Goal: Task Accomplishment & Management: Manage account settings

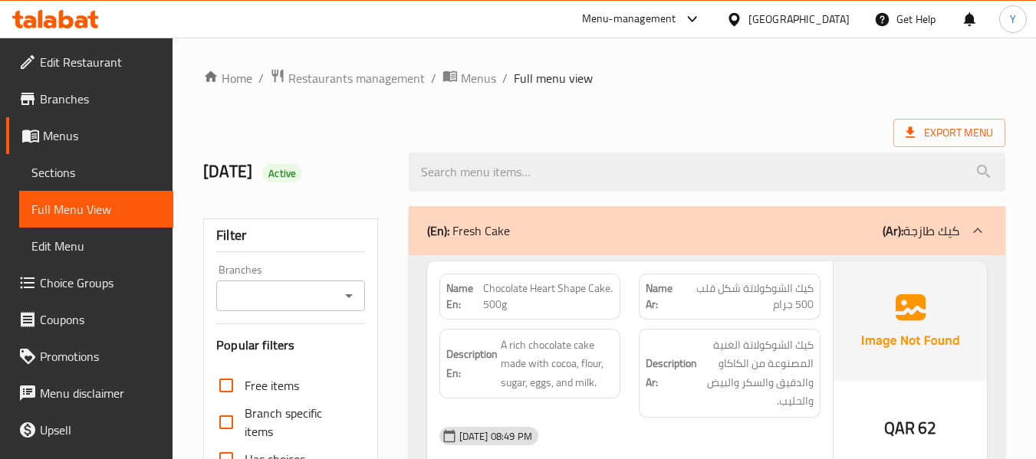
scroll to position [13331, 0]
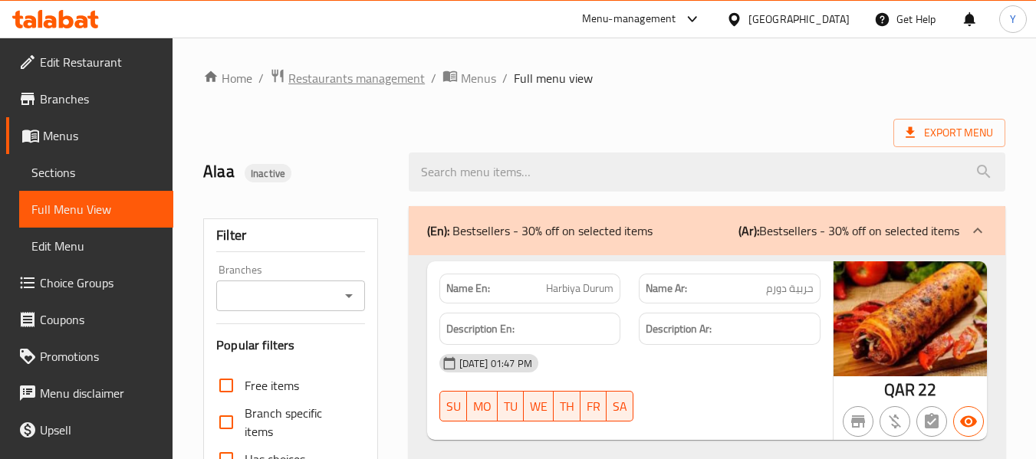
click at [323, 81] on span "Restaurants management" at bounding box center [356, 78] width 136 height 18
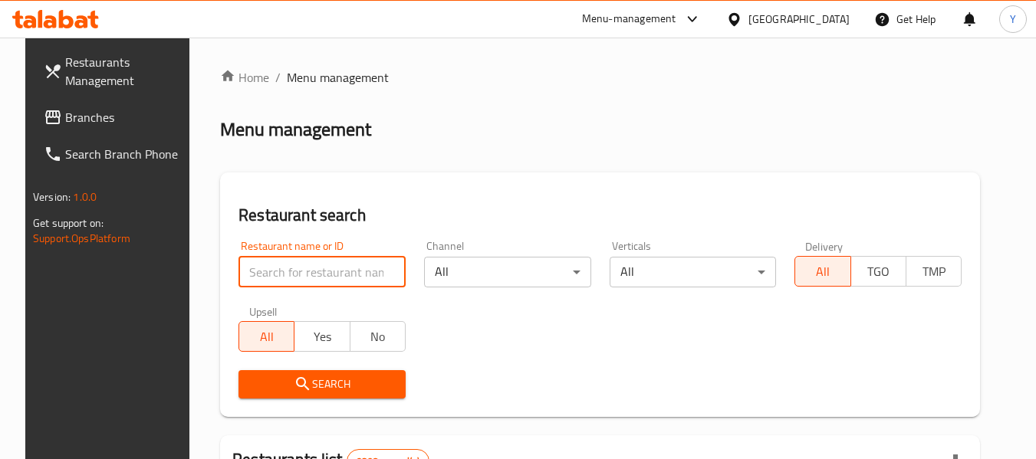
click at [294, 263] on input "search" at bounding box center [321, 272] width 167 height 31
paste input "restaurant lasan"
type input "restaurant lasan"
click button "Search" at bounding box center [321, 384] width 167 height 28
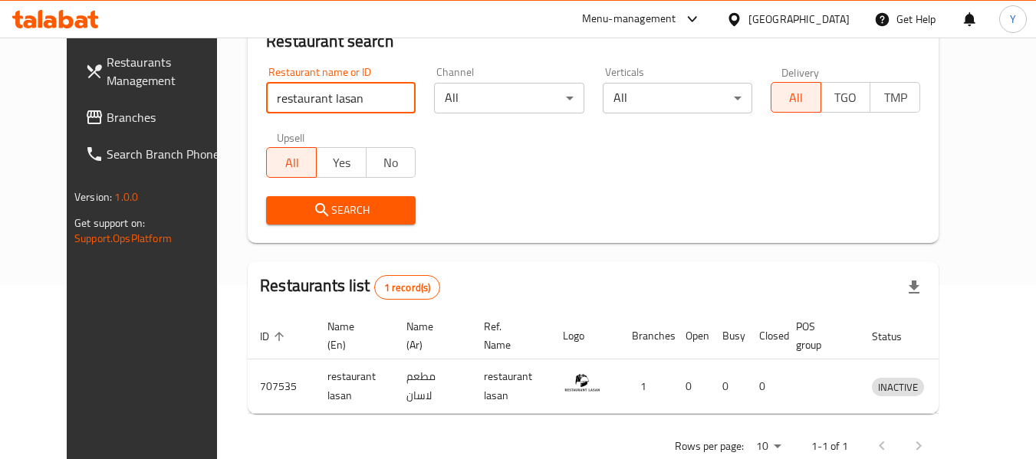
scroll to position [212, 0]
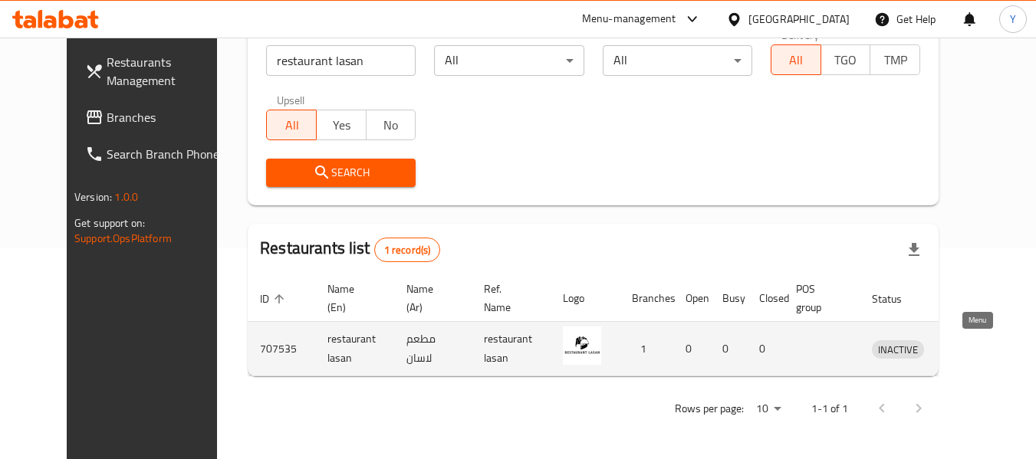
click at [970, 351] on icon "enhanced table" at bounding box center [967, 350] width 5 height 6
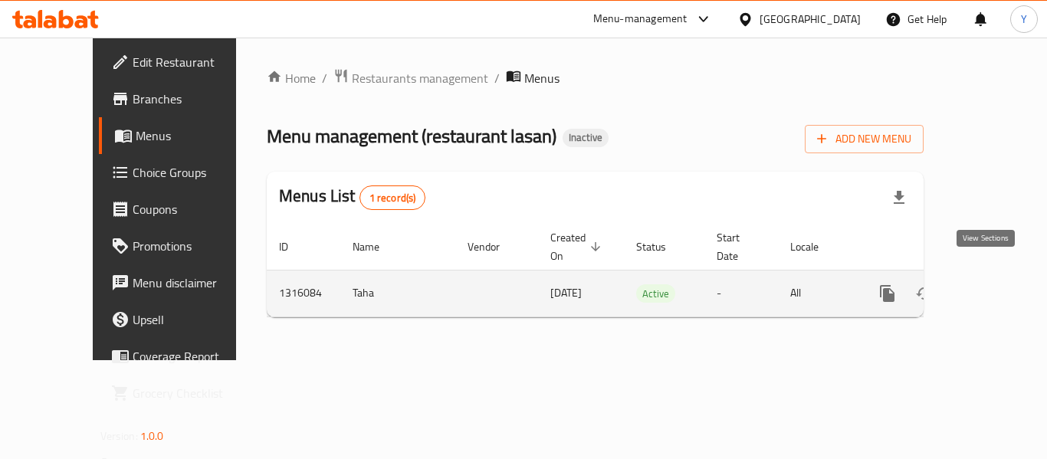
click at [994, 284] on icon "enhanced table" at bounding box center [998, 293] width 18 height 18
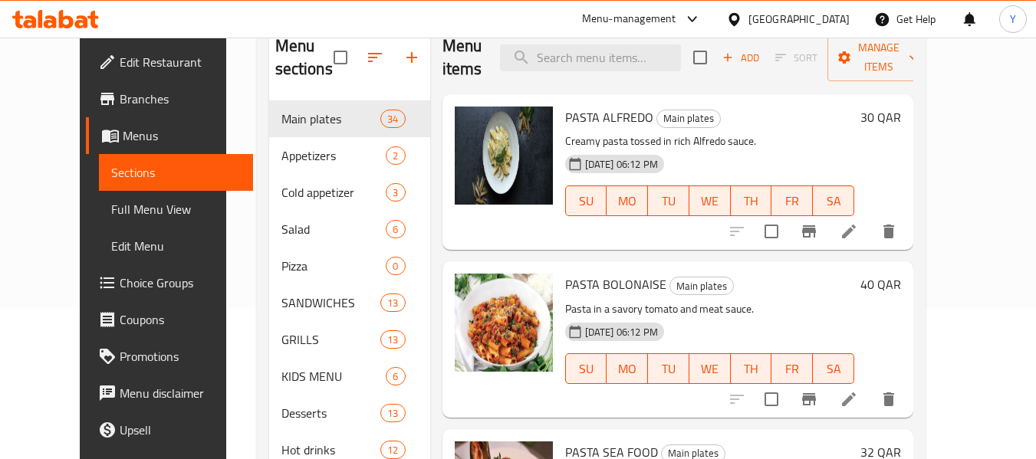
scroll to position [141, 0]
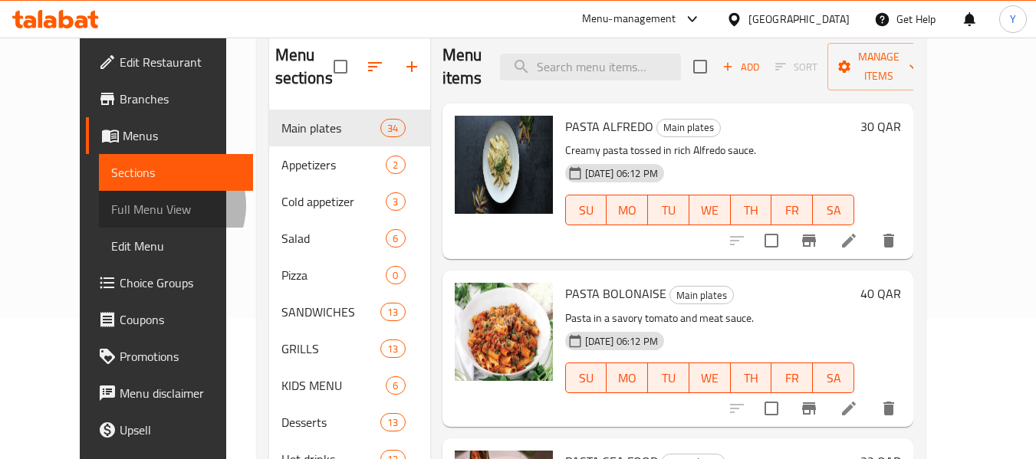
click at [111, 205] on span "Full Menu View" at bounding box center [176, 209] width 130 height 18
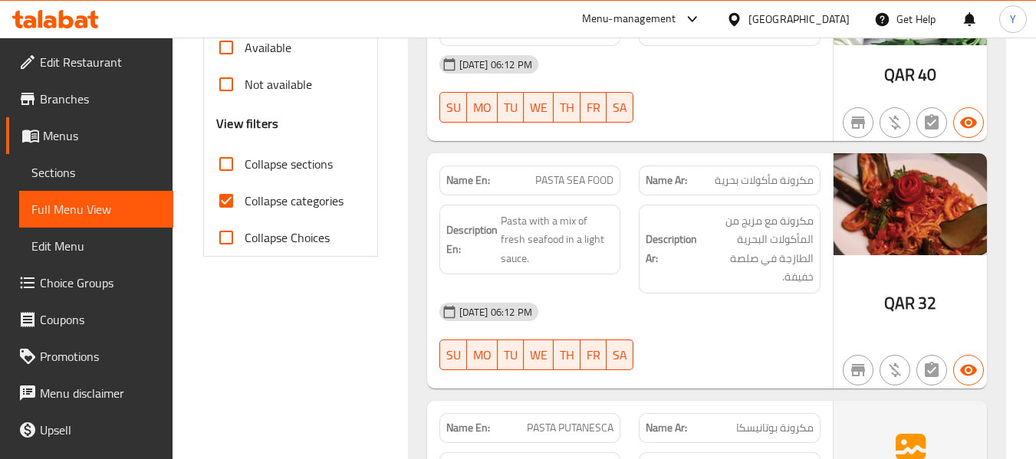
scroll to position [422, 0]
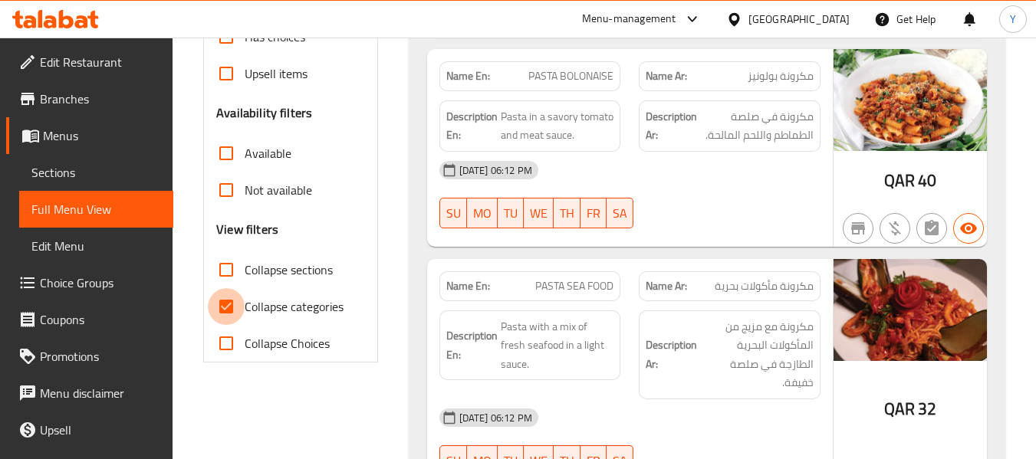
click at [223, 305] on input "Collapse categories" at bounding box center [226, 306] width 37 height 37
checkbox input "false"
click at [225, 278] on input "Collapse sections" at bounding box center [226, 269] width 37 height 37
checkbox input "true"
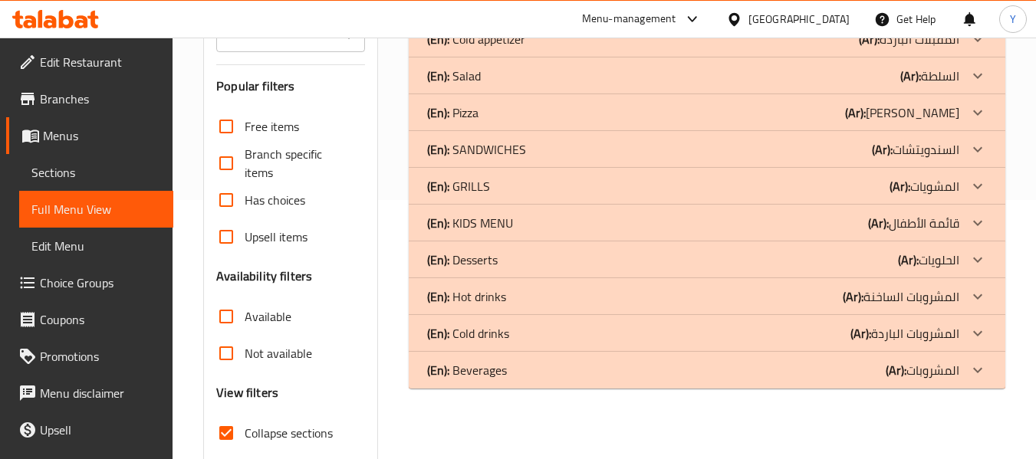
scroll to position [264, 0]
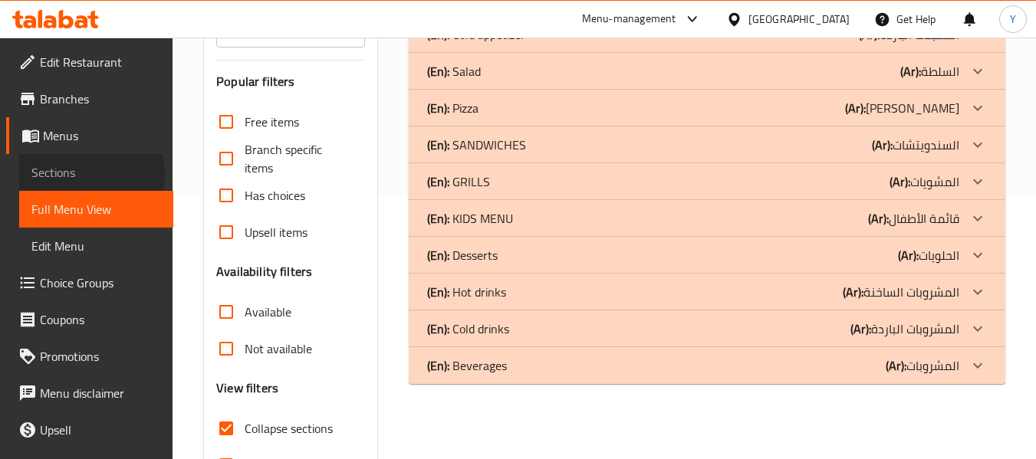
click at [75, 174] on span "Sections" at bounding box center [96, 172] width 130 height 18
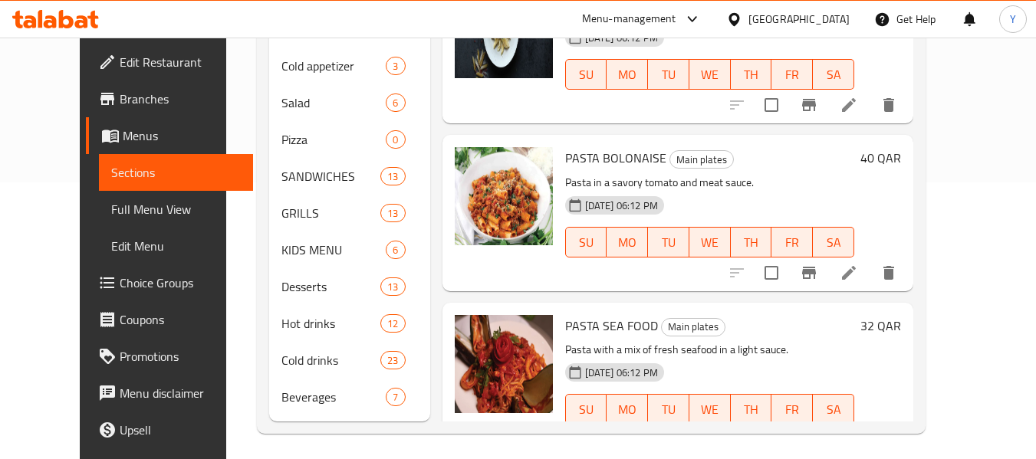
scroll to position [282, 0]
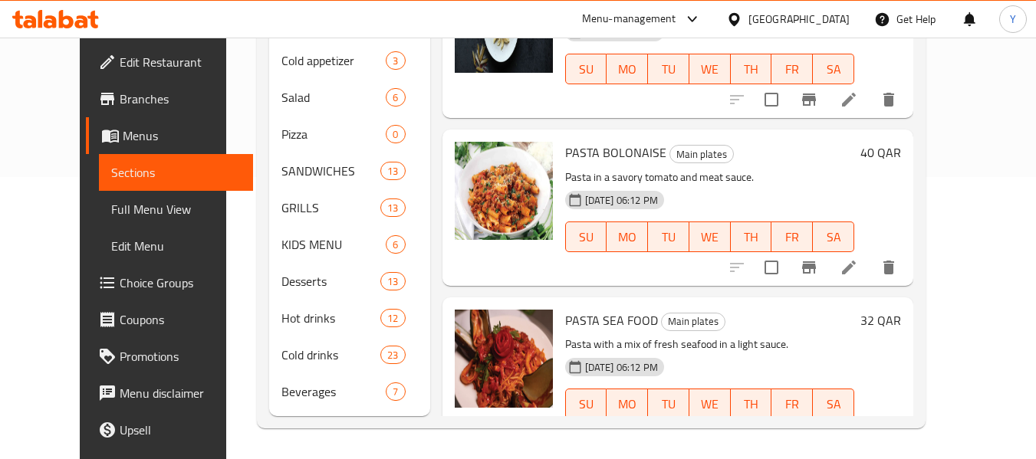
click at [111, 203] on span "Full Menu View" at bounding box center [176, 209] width 130 height 18
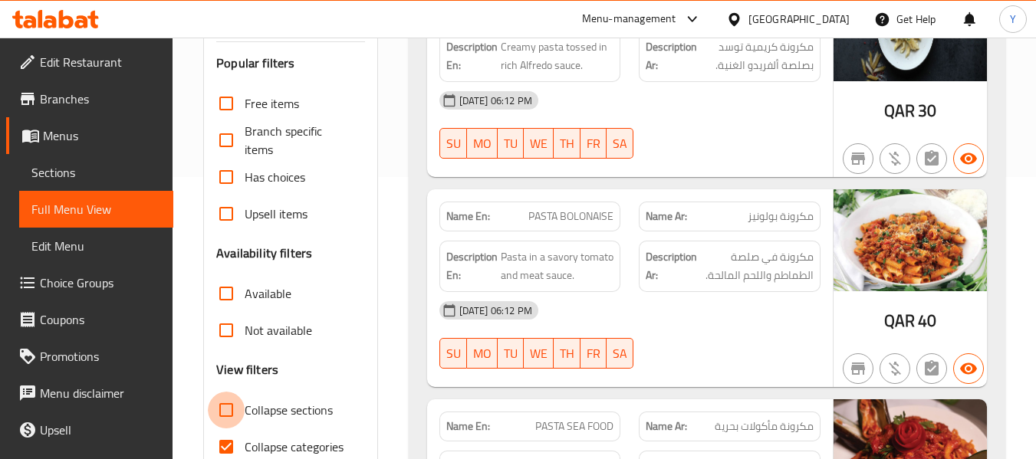
click at [235, 417] on input "Collapse sections" at bounding box center [226, 410] width 37 height 37
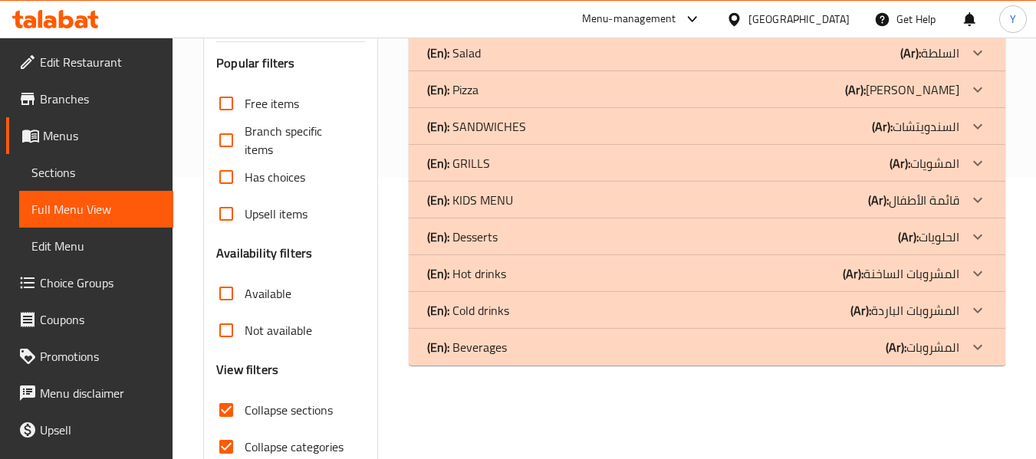
click at [510, 340] on div "(En): Beverages (Ar): المشروبات" at bounding box center [693, 347] width 532 height 18
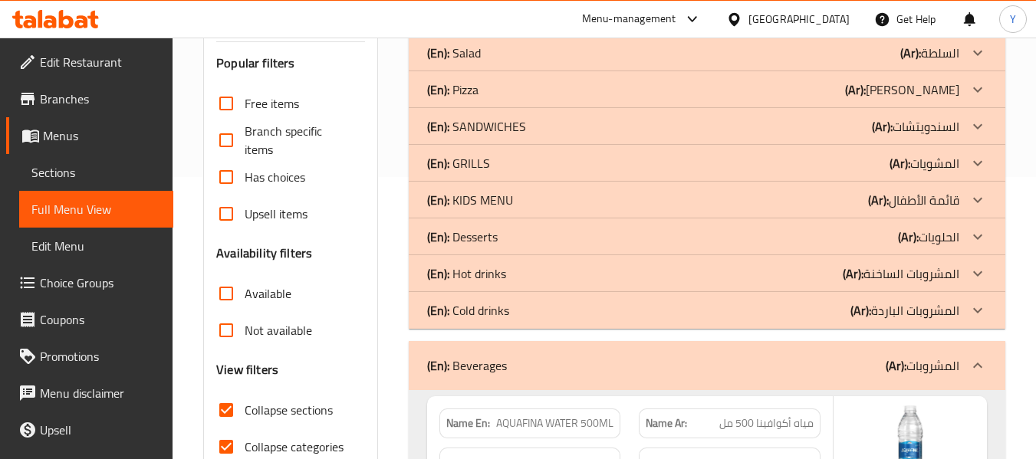
click at [497, 314] on p "(En): Cold drinks" at bounding box center [468, 310] width 82 height 18
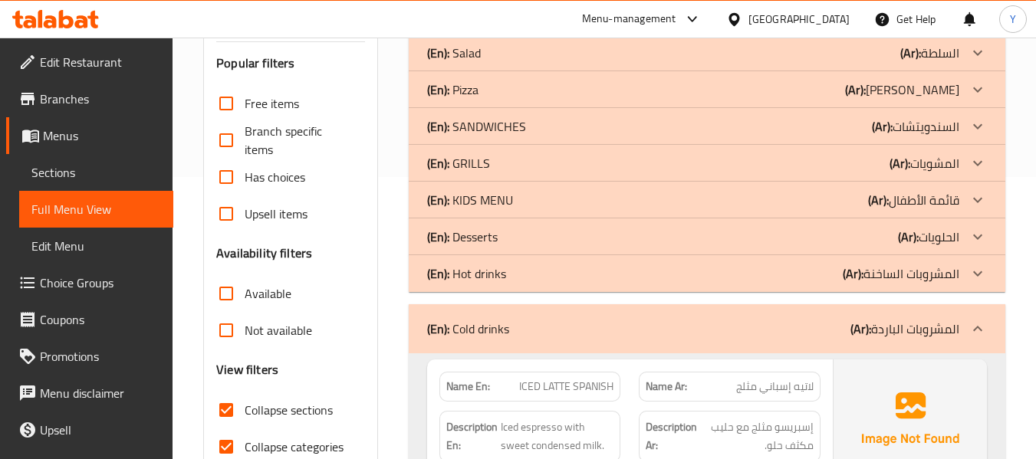
click at [498, 274] on p "(En): Hot drinks" at bounding box center [466, 274] width 79 height 18
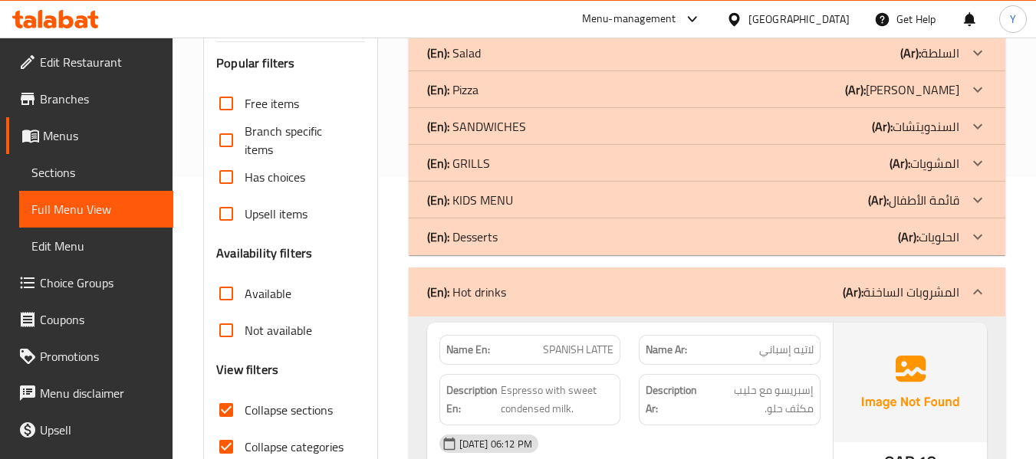
click at [508, 245] on div "(En): Desserts (Ar): الحلويات" at bounding box center [693, 237] width 532 height 18
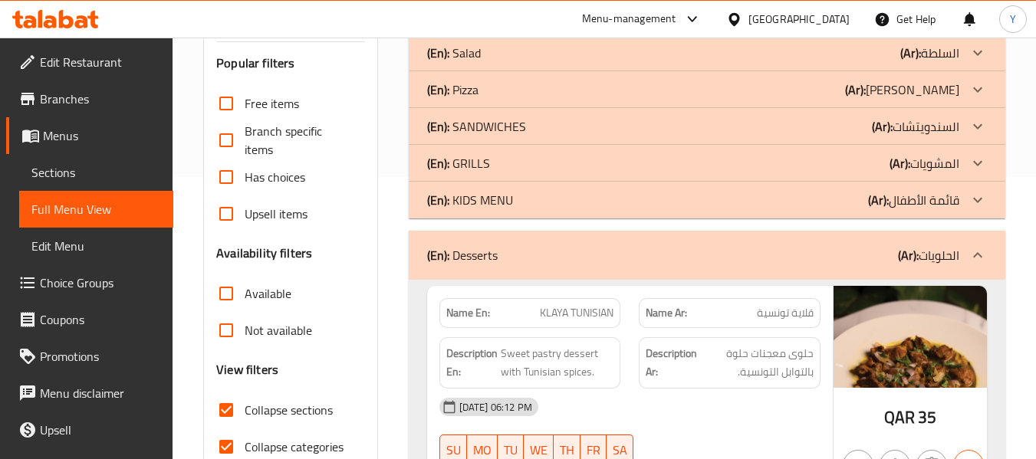
click at [520, 202] on div "(En): KIDS MENU (Ar): قائمة الأطفال" at bounding box center [693, 200] width 532 height 18
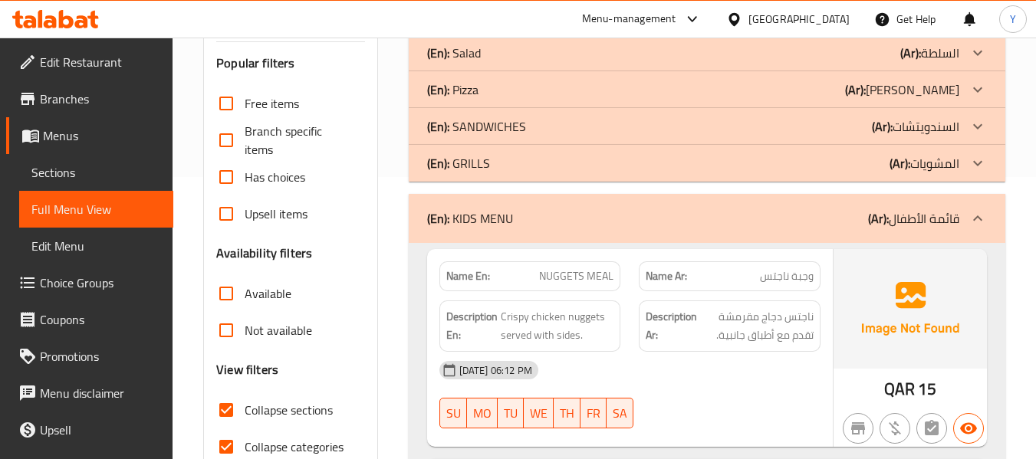
click at [519, 168] on div "(En): GRILLS (Ar): المشويات" at bounding box center [693, 163] width 532 height 18
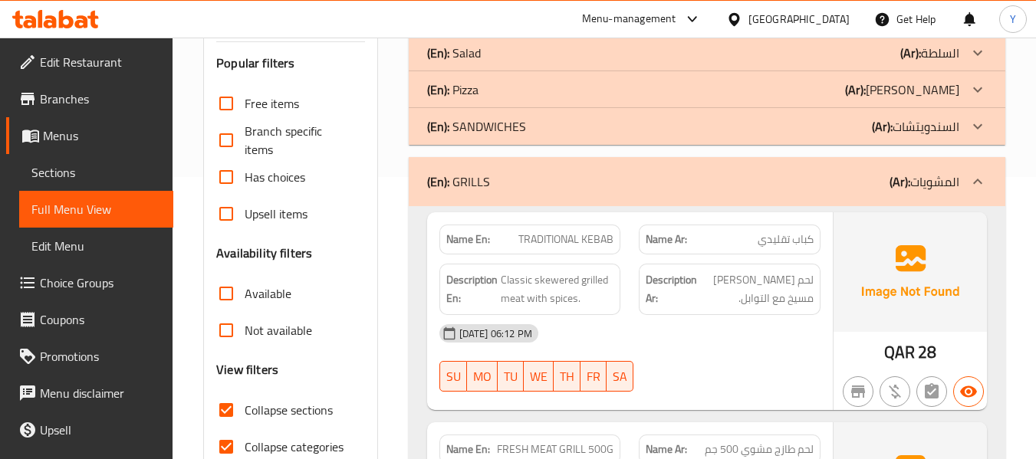
click at [465, 242] on strong "Name En:" at bounding box center [468, 240] width 44 height 16
copy strong "Name En:"
click at [924, 133] on p "(Ar): السندويتشات" at bounding box center [915, 126] width 87 height 18
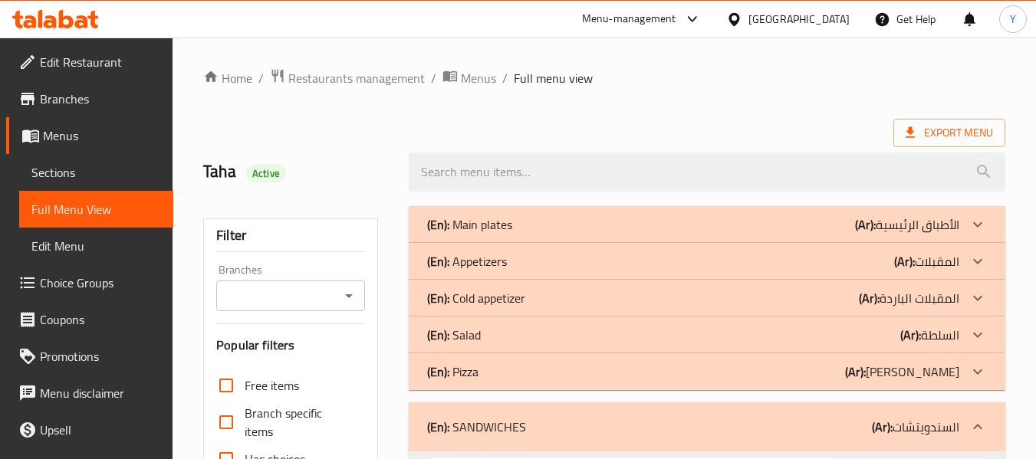
click at [822, 366] on div "(En): Pizza (Ar): بيتزا" at bounding box center [693, 372] width 532 height 18
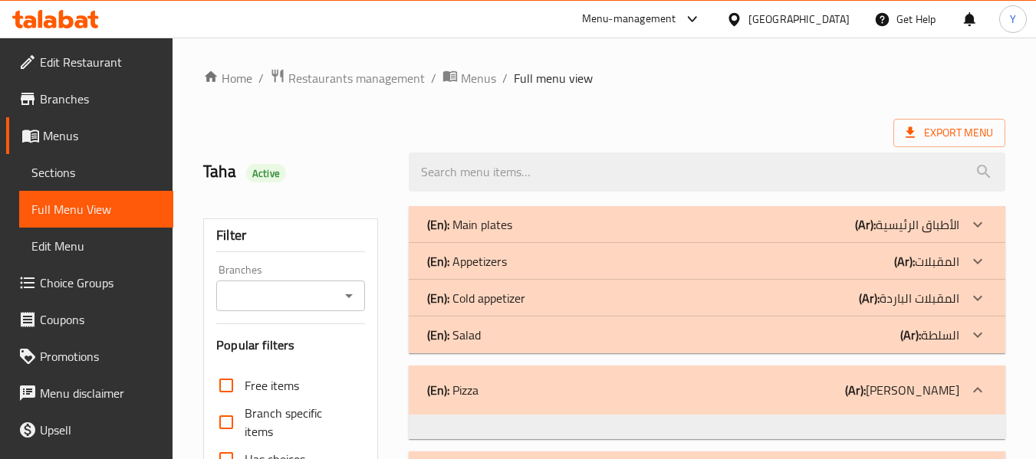
click at [790, 344] on div "(En): Salad (Ar): السلطة" at bounding box center [693, 335] width 532 height 18
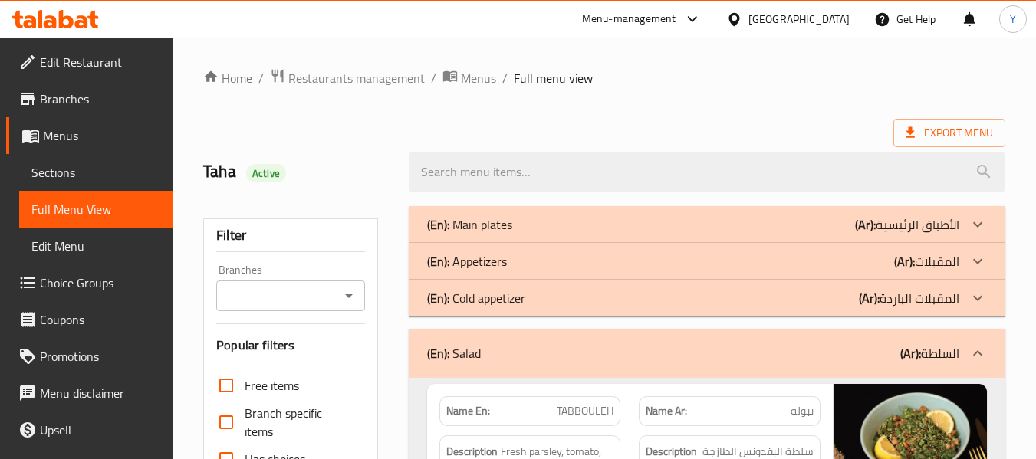
click at [782, 311] on div "(En): Cold appetizer (Ar): المقبلات الباردة" at bounding box center [707, 298] width 597 height 37
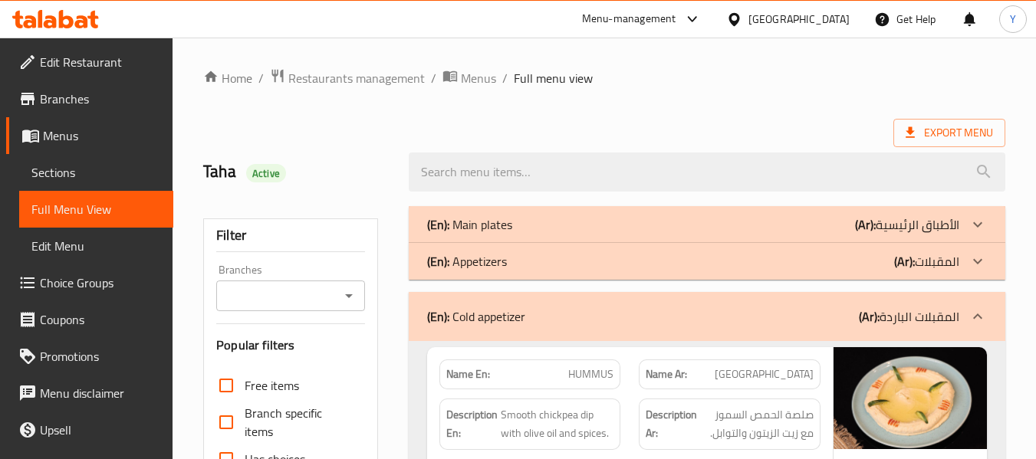
click at [792, 263] on div "(En): Appetizers (Ar): المقبلات" at bounding box center [693, 261] width 532 height 18
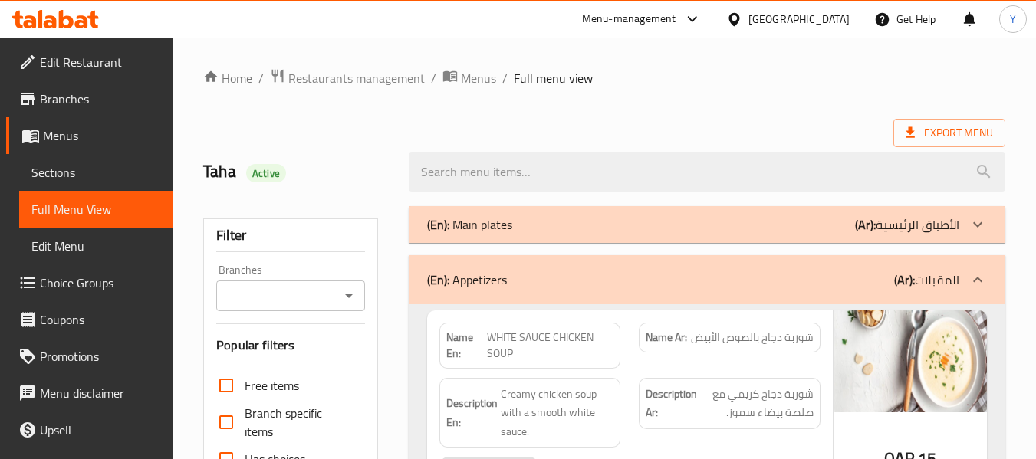
click at [807, 231] on div "(En): Main plates (Ar): الأطباق الرئيسية" at bounding box center [693, 224] width 532 height 18
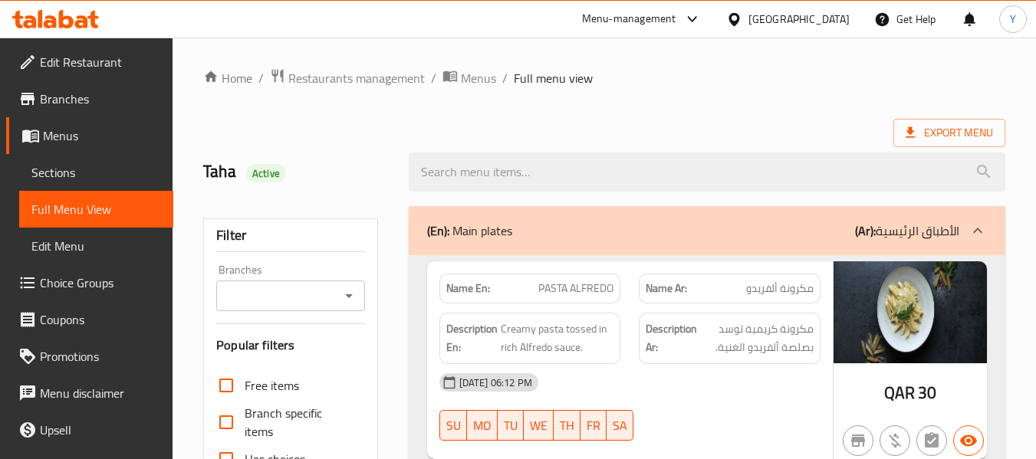
click at [465, 287] on strong "Name En:" at bounding box center [468, 289] width 44 height 16
copy strong "Name En:"
click at [465, 287] on strong "Name En:" at bounding box center [468, 289] width 44 height 16
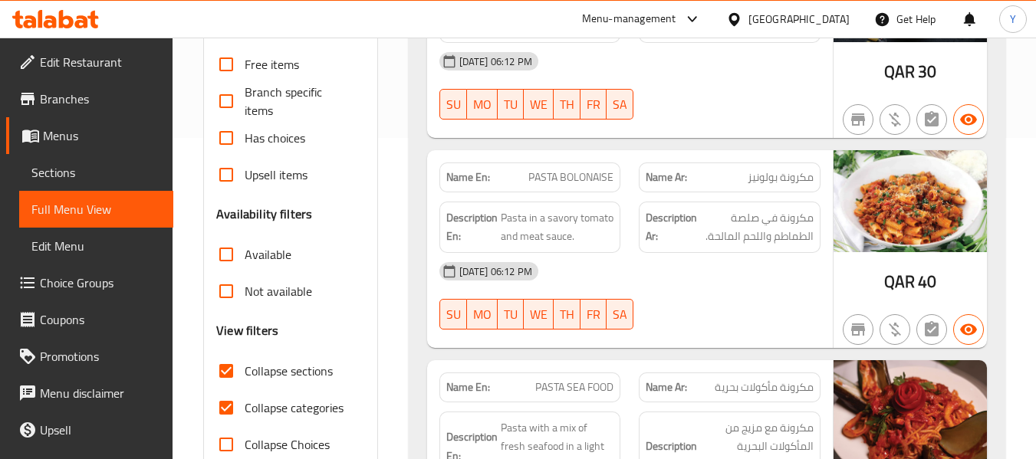
scroll to position [374, 0]
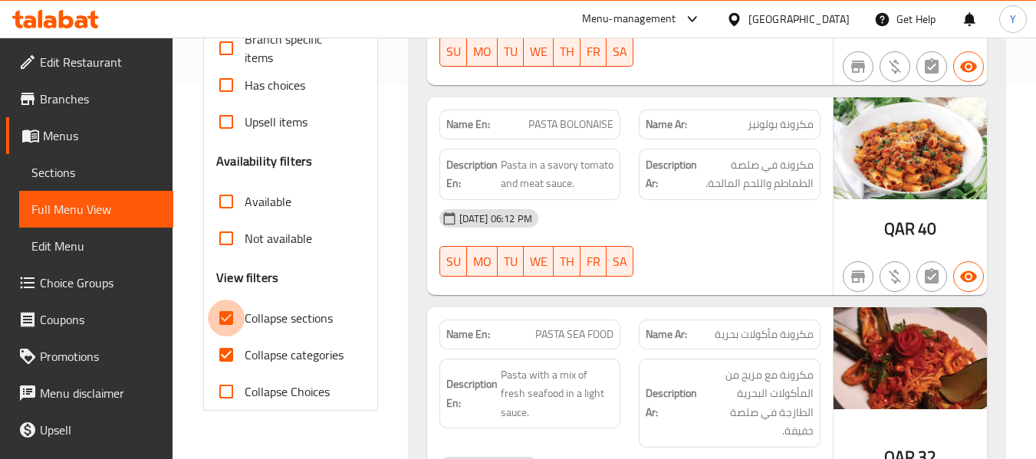
click at [217, 314] on input "Collapse sections" at bounding box center [226, 318] width 37 height 37
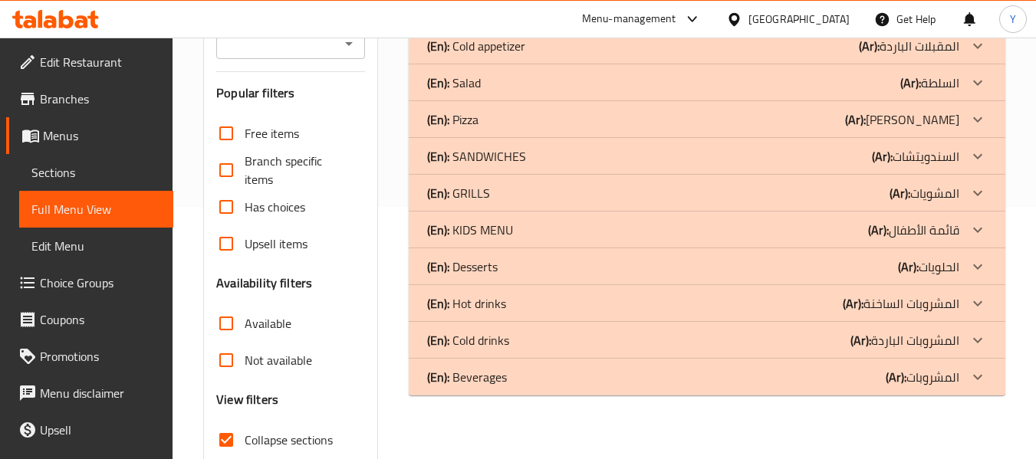
scroll to position [236, 0]
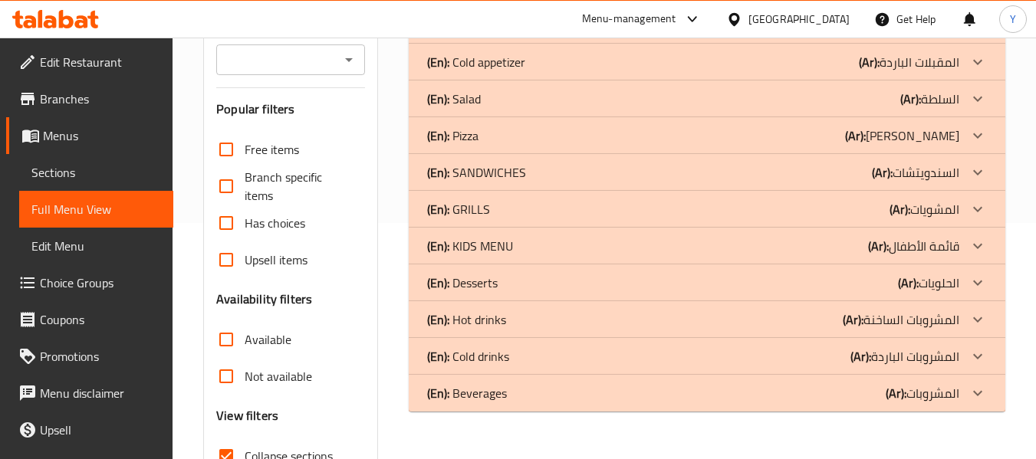
click at [958, 218] on p "(Ar): المشويات" at bounding box center [924, 209] width 70 height 18
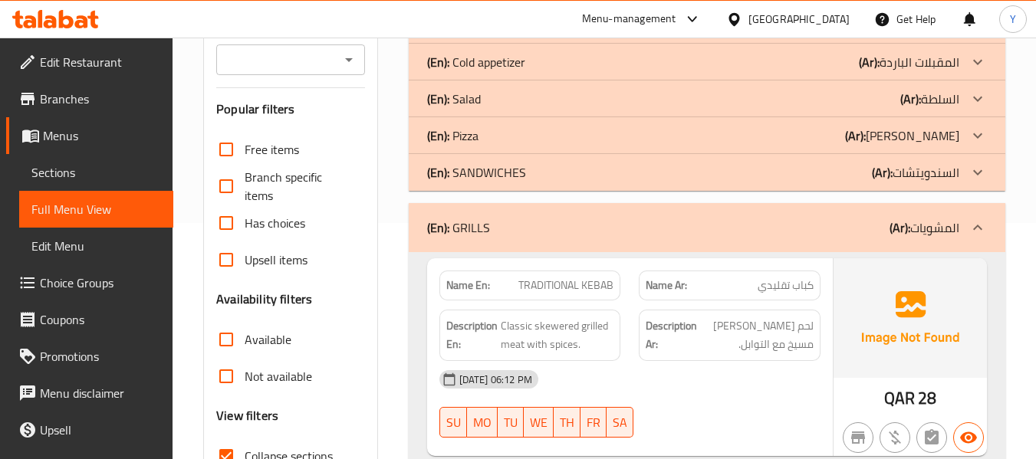
click at [471, 290] on strong "Name En:" at bounding box center [468, 286] width 44 height 16
copy strong "Name En:"
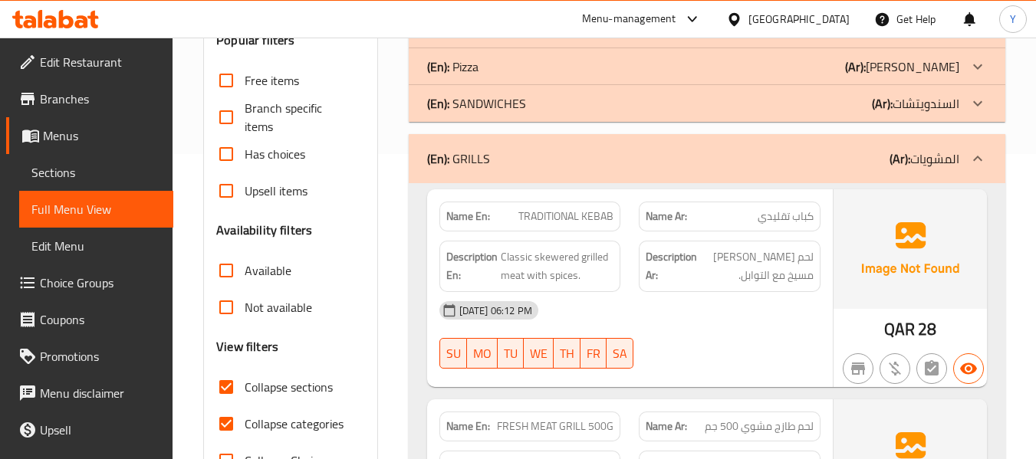
scroll to position [336, 0]
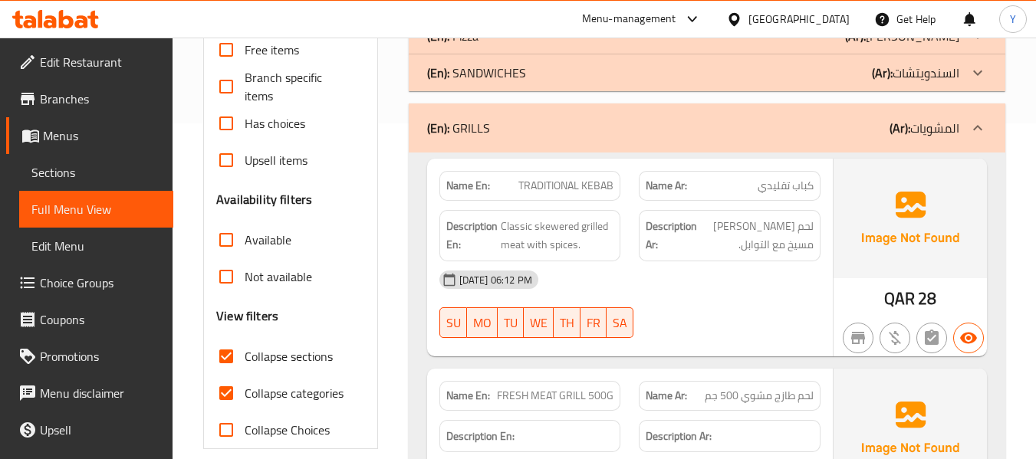
click at [916, 132] on p "(Ar): المشويات" at bounding box center [924, 128] width 70 height 18
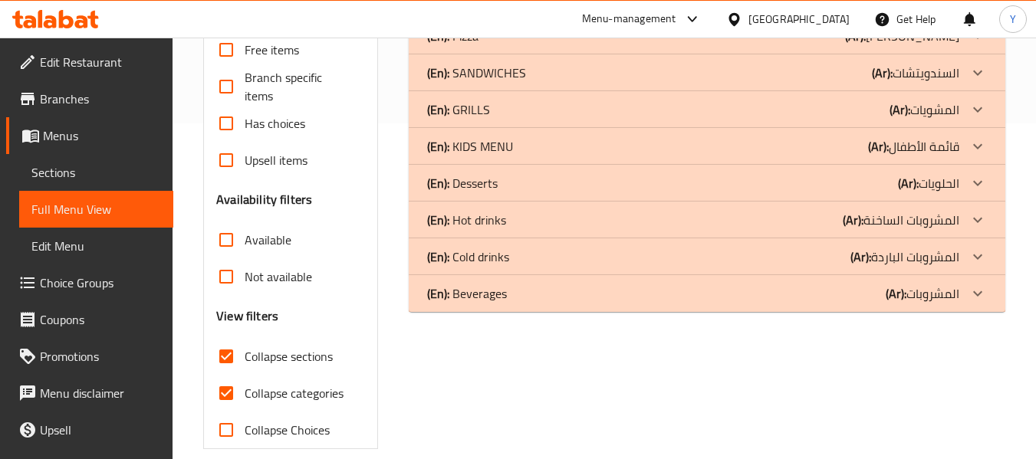
click at [751, 292] on div "(En): Beverages (Ar): المشروبات" at bounding box center [693, 293] width 532 height 18
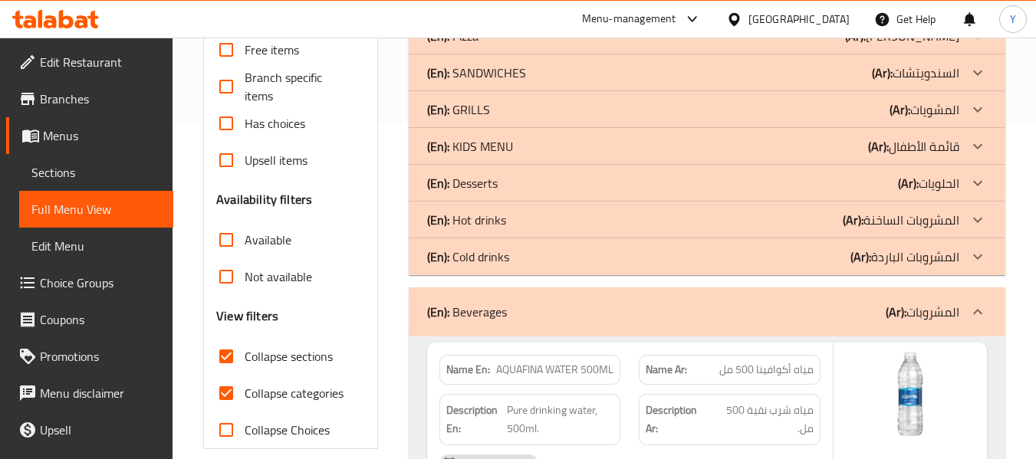
click at [718, 271] on div "(En): Cold drinks (Ar): المشروبات الباردة" at bounding box center [707, 256] width 597 height 37
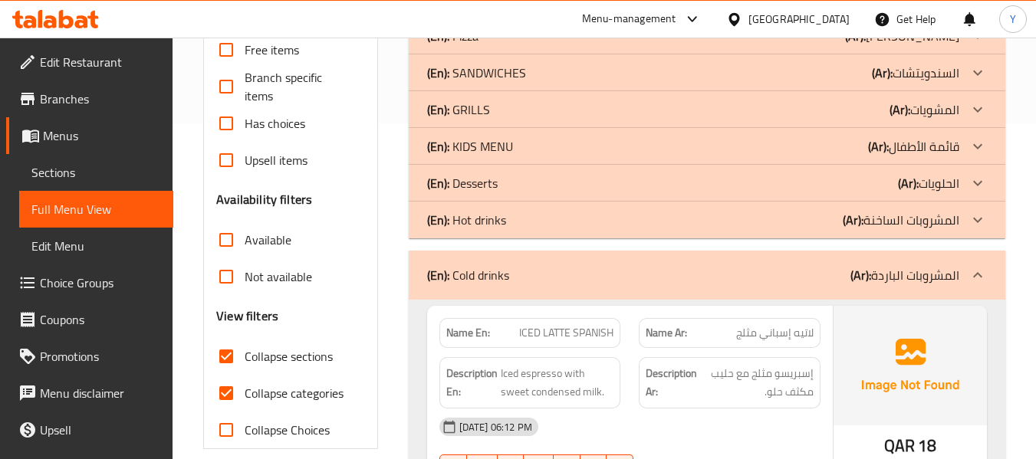
click at [725, 235] on div "(En): Hot drinks (Ar): المشروبات الساخنة" at bounding box center [707, 220] width 597 height 37
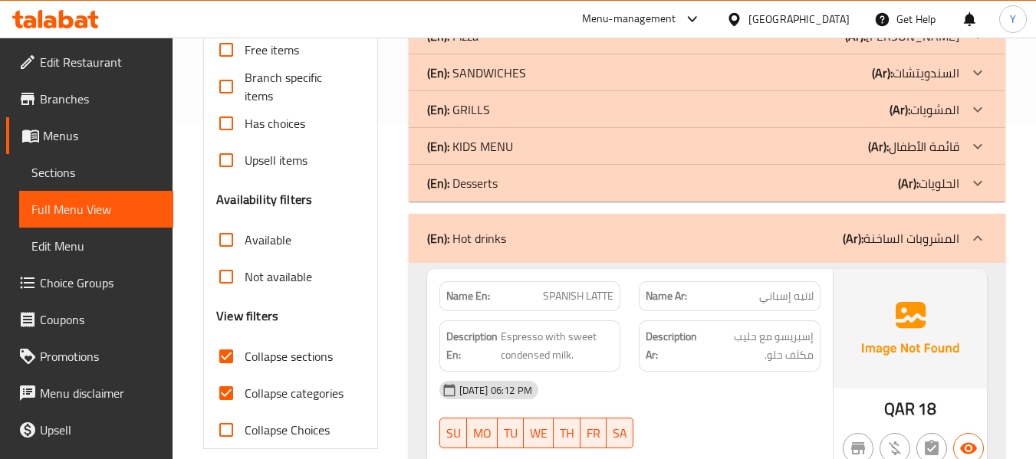
click at [741, 185] on div "(En): Desserts (Ar): الحلويات" at bounding box center [693, 183] width 532 height 18
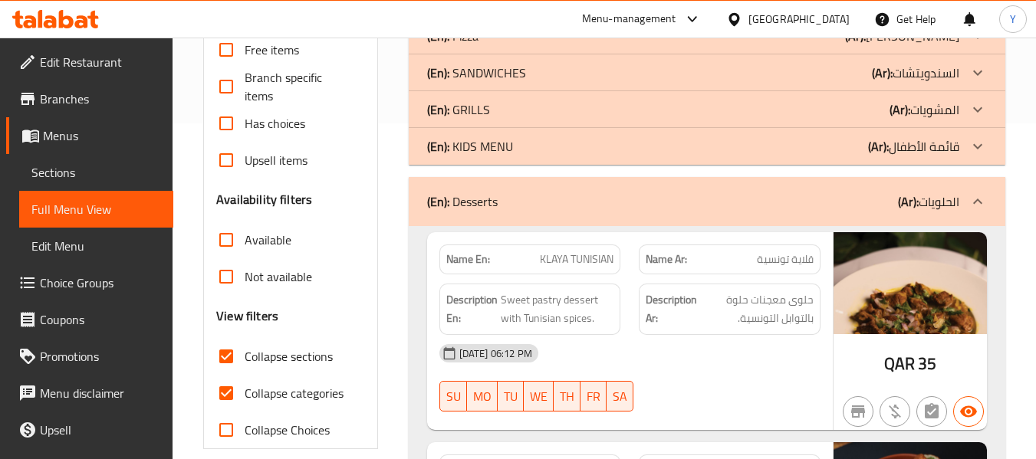
click at [738, 156] on div "(En): KIDS MENU (Ar): قائمة الأطفال" at bounding box center [707, 146] width 597 height 37
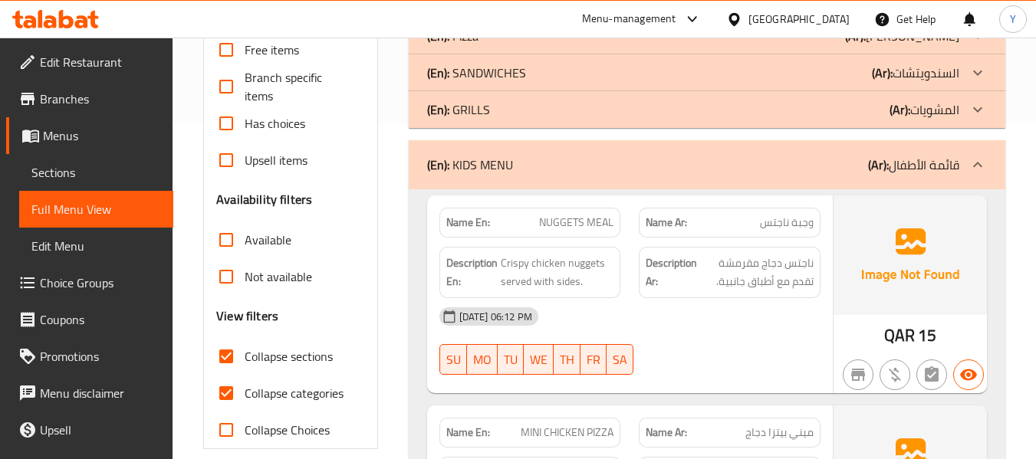
click at [737, 120] on div "(En): GRILLS (Ar): المشويات" at bounding box center [707, 109] width 597 height 37
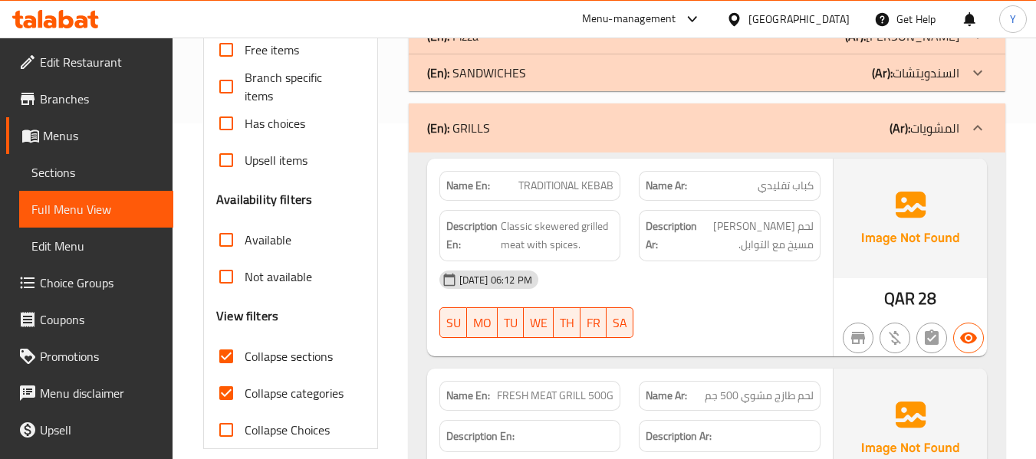
click at [471, 184] on strong "Name En:" at bounding box center [468, 186] width 44 height 16
copy strong "Name En:"
click at [471, 184] on strong "Name En:" at bounding box center [468, 186] width 44 height 16
click at [550, 125] on div "(En): GRILLS (Ar): المشويات" at bounding box center [693, 128] width 532 height 18
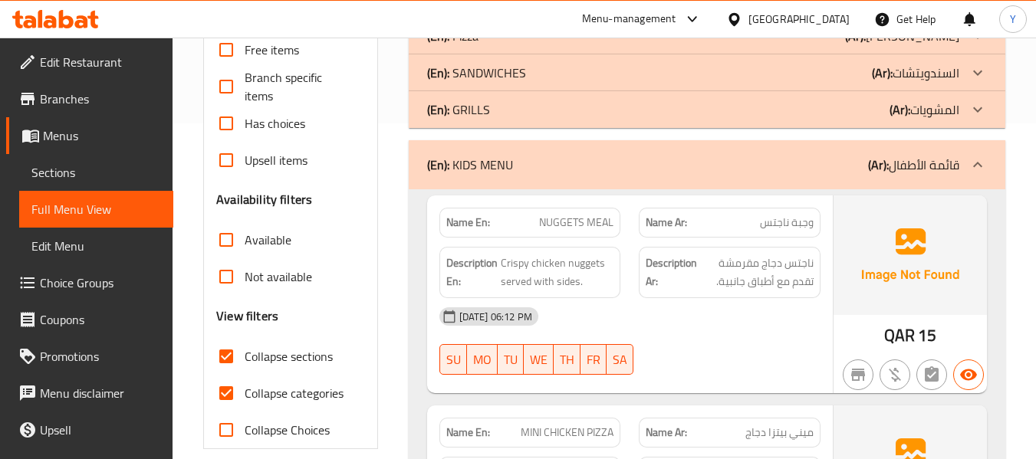
click at [488, 263] on strong "Description En:" at bounding box center [471, 273] width 51 height 38
click at [820, 216] on div "Name Ar: وجبة ناجتس" at bounding box center [730, 223] width 200 height 48
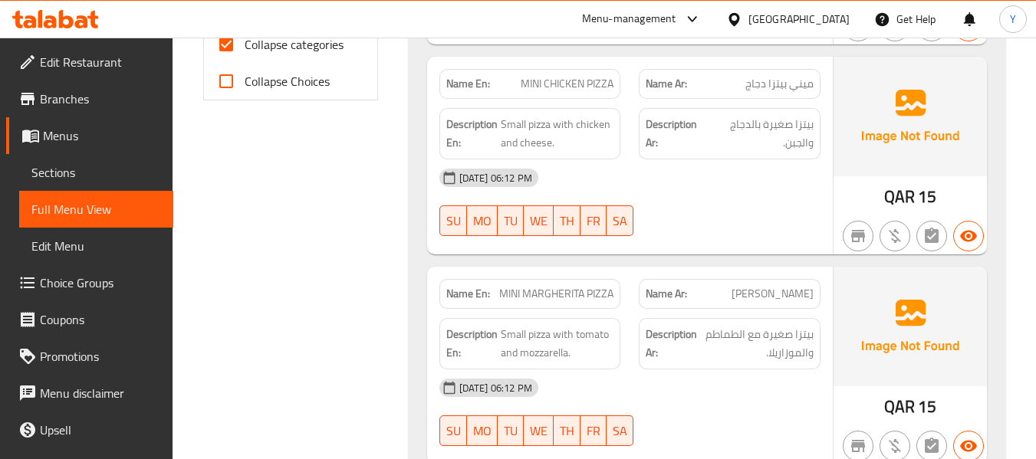
scroll to position [219, 0]
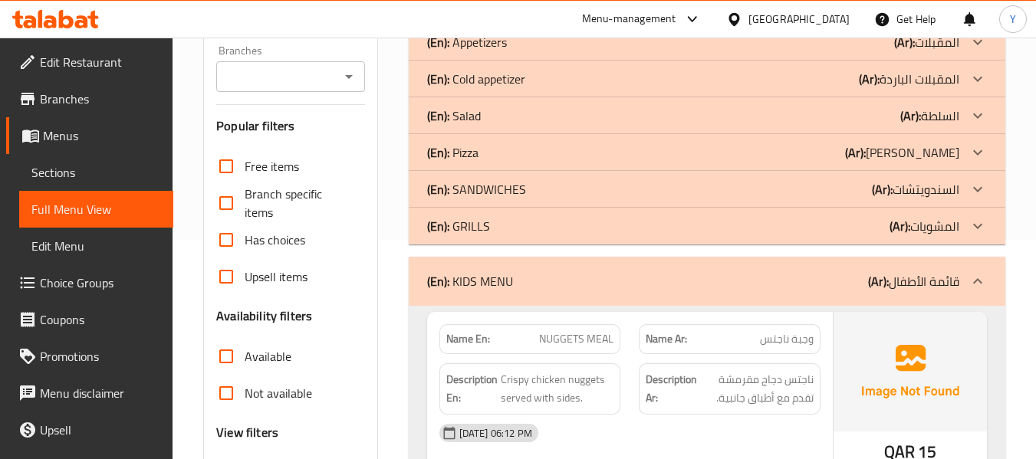
click at [833, 229] on div "(En): GRILLS (Ar): المشويات" at bounding box center [693, 226] width 532 height 18
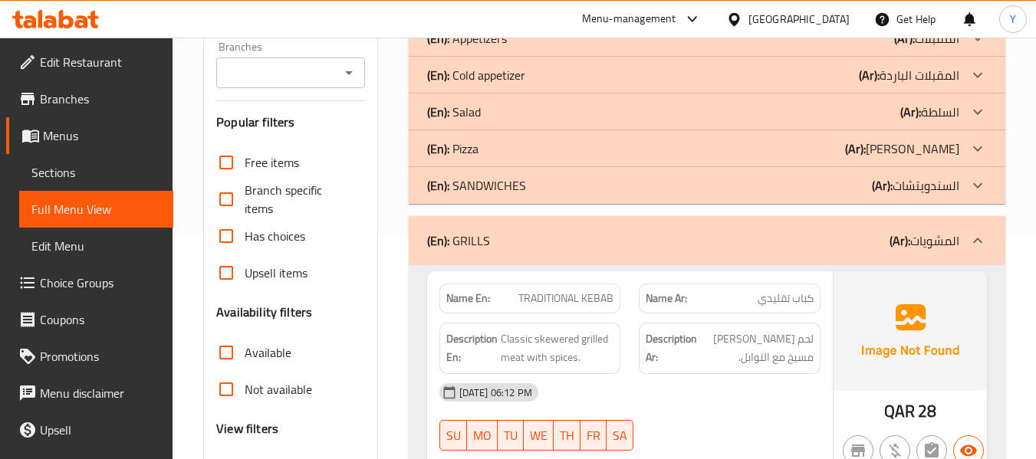
scroll to position [2982, 0]
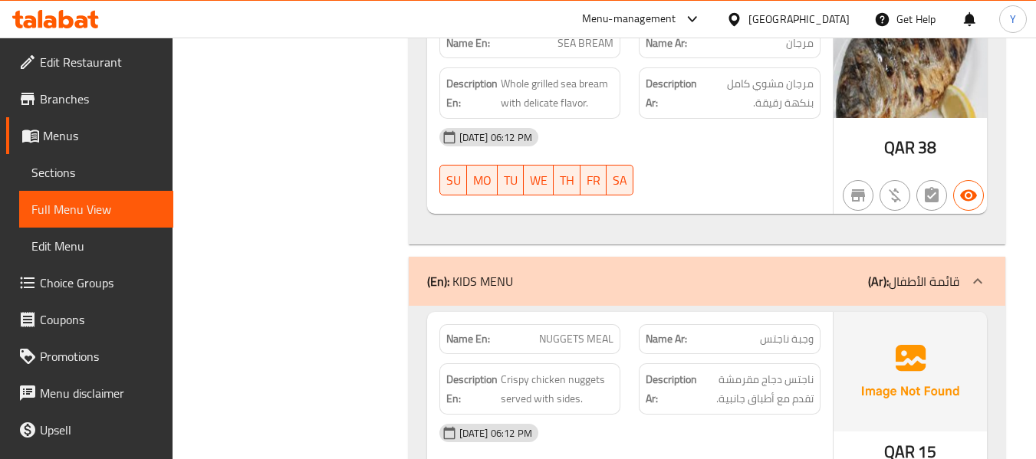
click at [790, 176] on div "06-10-2025 06:12 PM SU MO TU WE TH FR SA" at bounding box center [629, 162] width 399 height 86
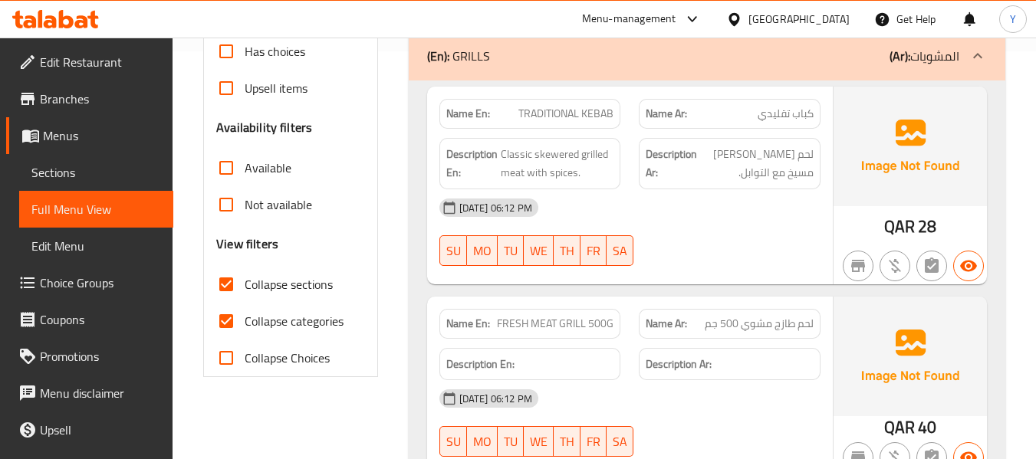
scroll to position [406, 0]
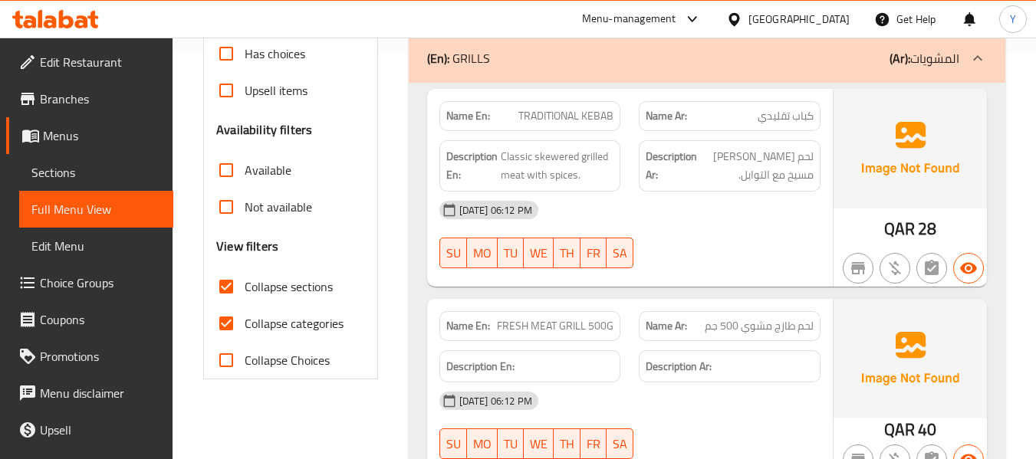
click at [785, 58] on div "(En): GRILLS (Ar): المشويات" at bounding box center [693, 58] width 532 height 18
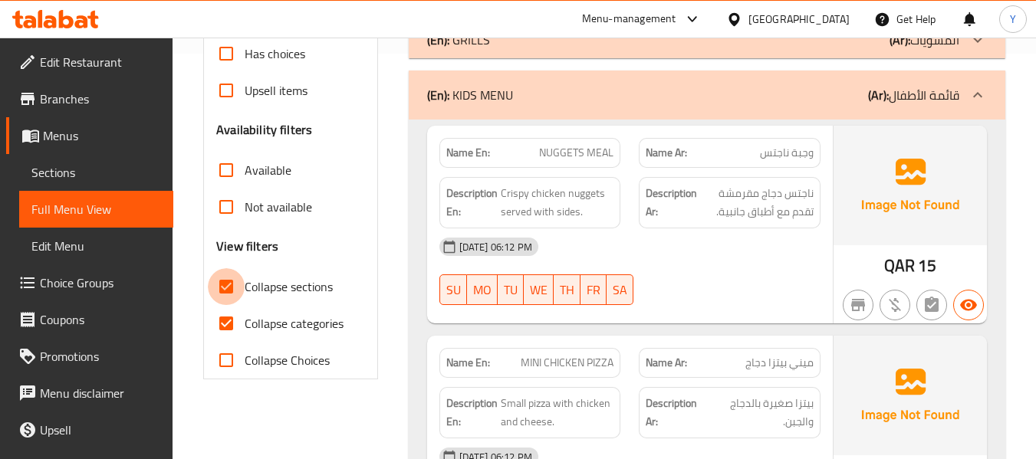
click at [228, 292] on input "Collapse sections" at bounding box center [226, 286] width 37 height 37
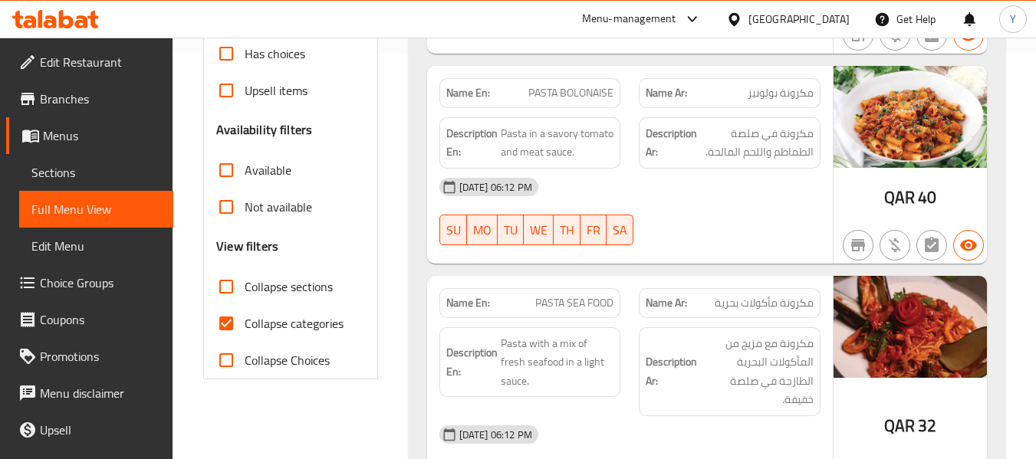
scroll to position [428, 0]
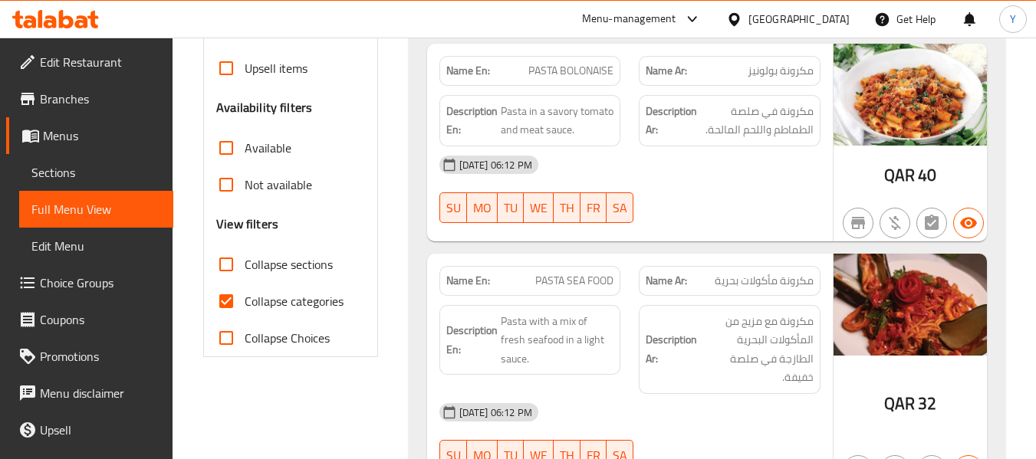
drag, startPoint x: 228, startPoint y: 292, endPoint x: 1047, endPoint y: 199, distance: 823.5
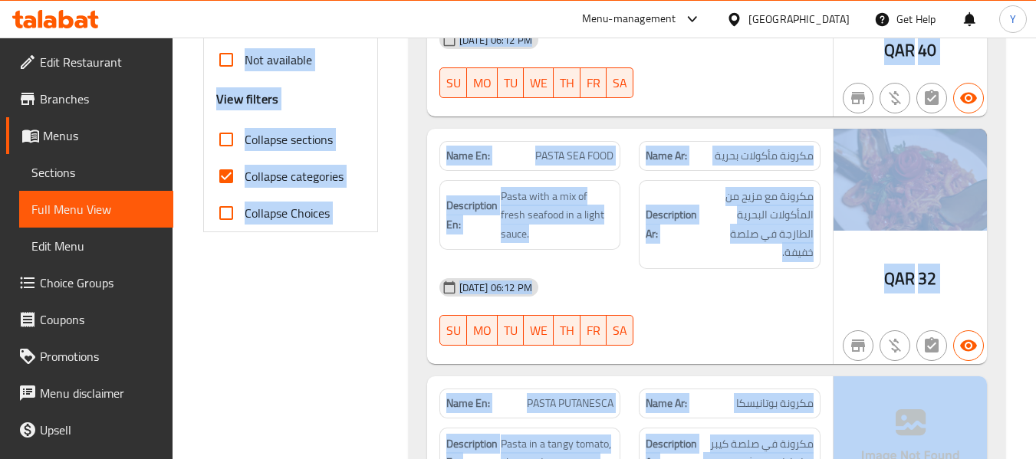
scroll to position [394, 0]
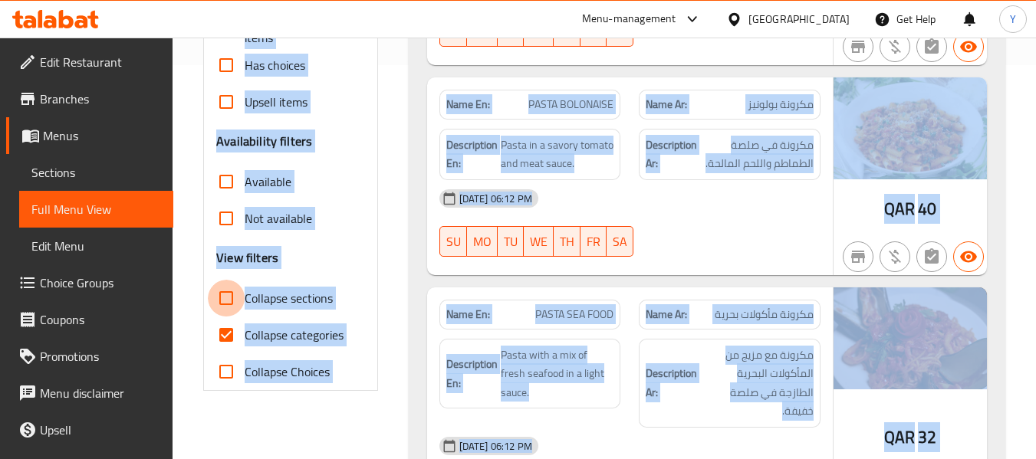
click at [235, 297] on input "Collapse sections" at bounding box center [226, 298] width 37 height 37
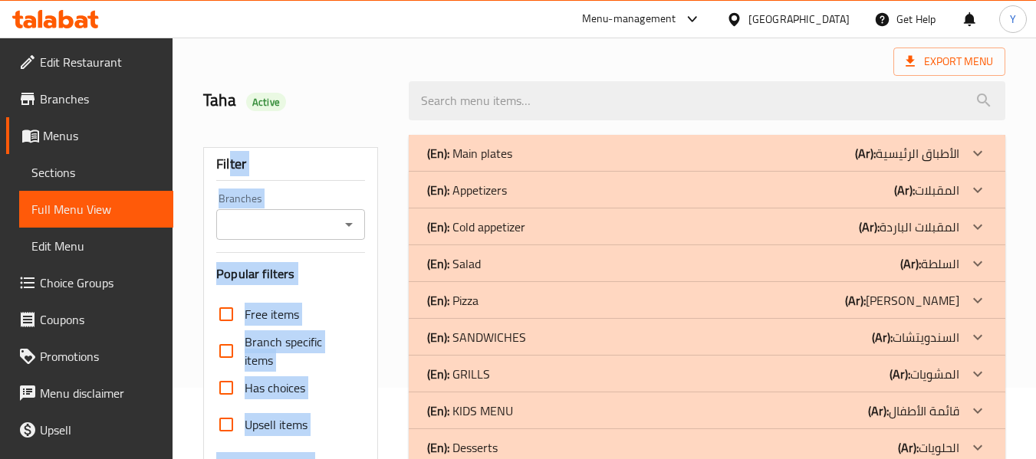
scroll to position [70, 0]
click at [850, 381] on div "(En): GRILLS (Ar): المشويات" at bounding box center [693, 376] width 532 height 18
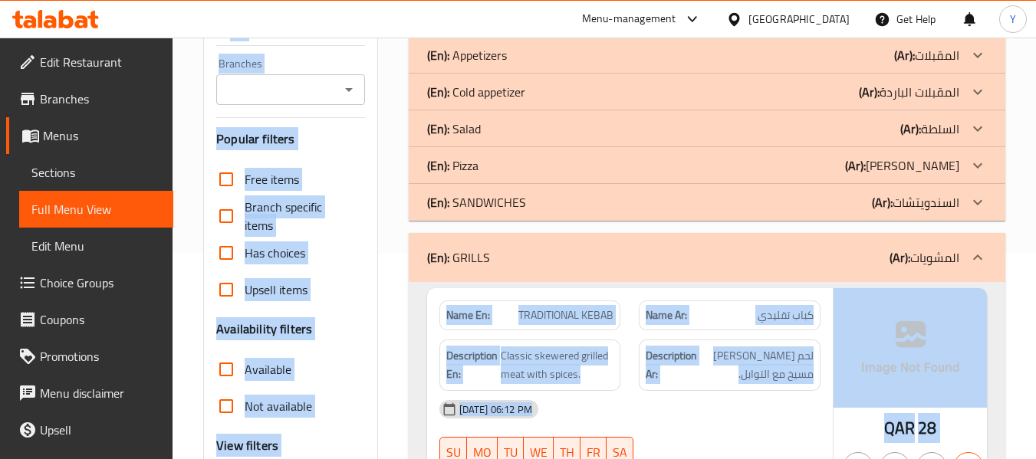
scroll to position [219, 0]
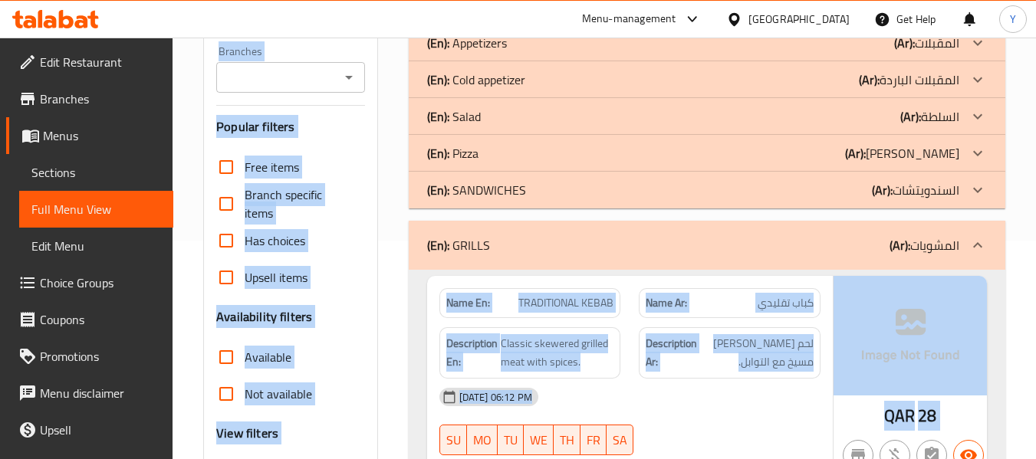
click at [864, 192] on div "(En): SANDWICHES (Ar): السندويتشات" at bounding box center [693, 190] width 532 height 18
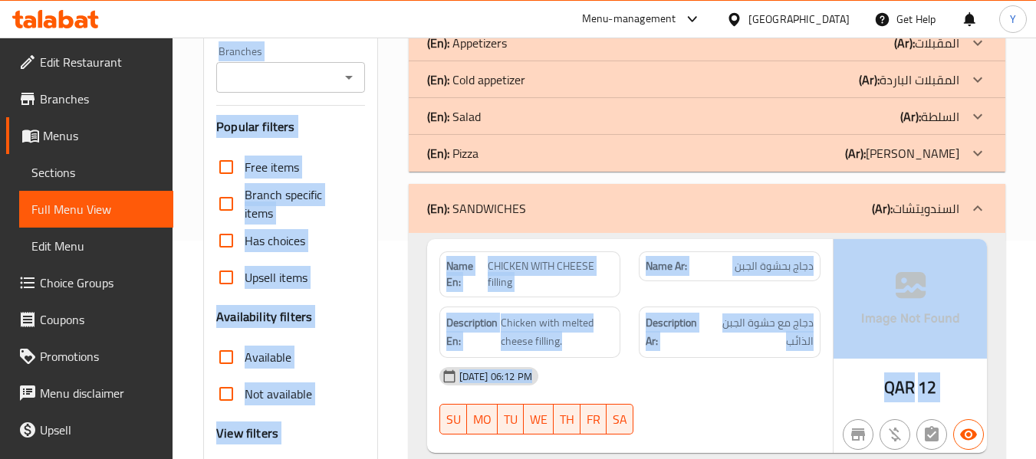
click at [895, 149] on div "(En): Pizza (Ar): بيتزا" at bounding box center [693, 153] width 532 height 18
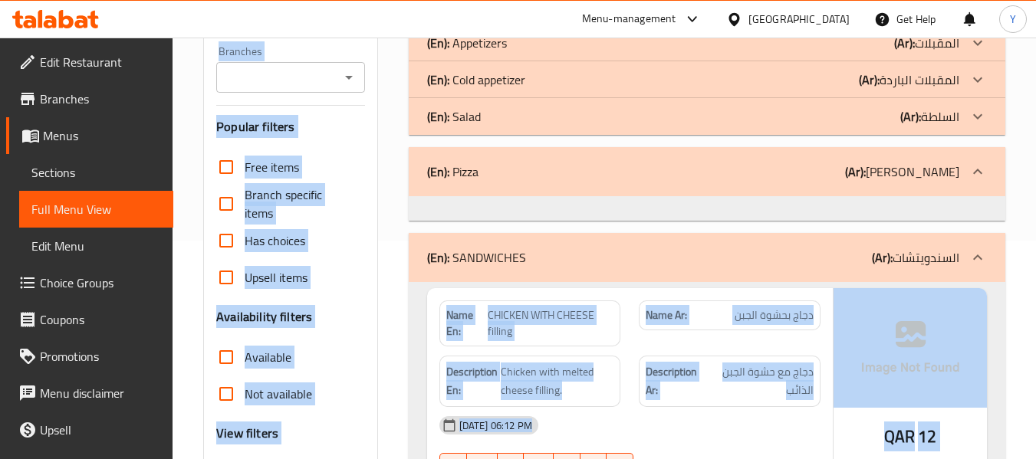
click at [912, 120] on b "(Ar):" at bounding box center [910, 116] width 21 height 23
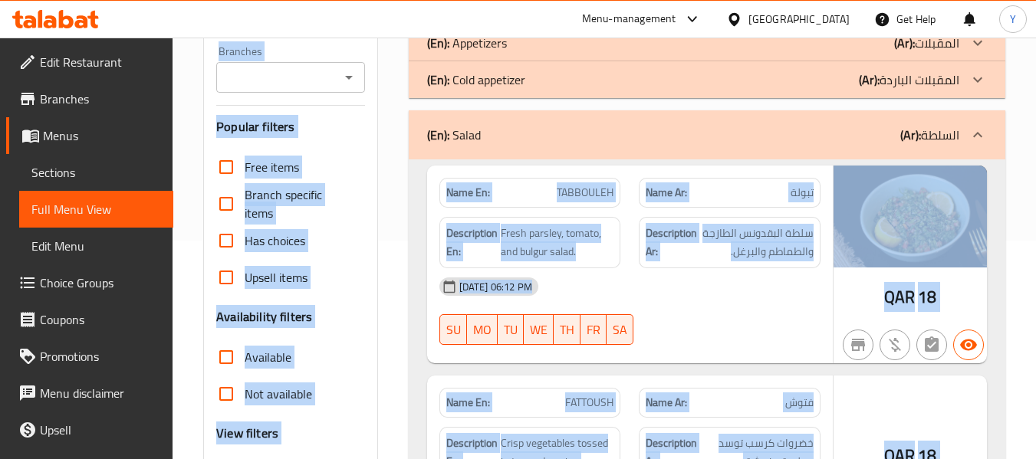
click at [912, 81] on p "(Ar): المقبلات الباردة" at bounding box center [909, 80] width 100 height 18
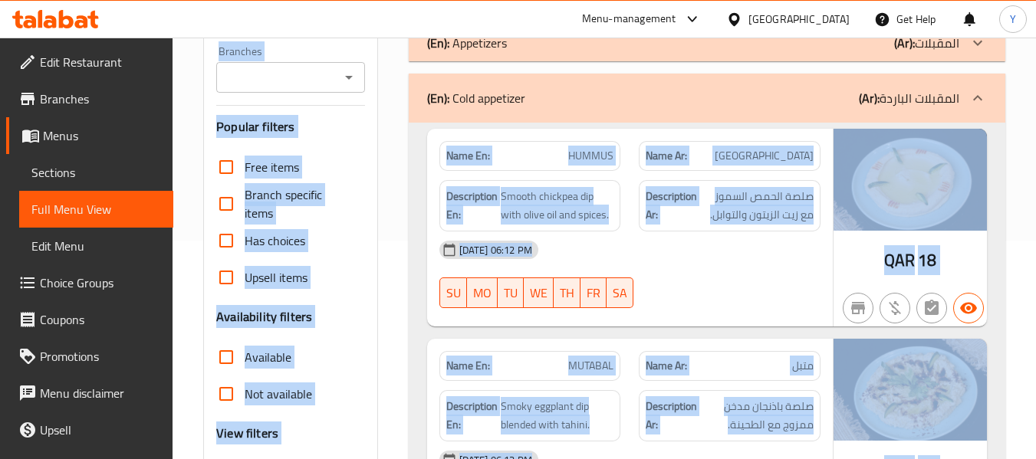
click at [948, 42] on p "(Ar): المقبلات" at bounding box center [926, 43] width 65 height 18
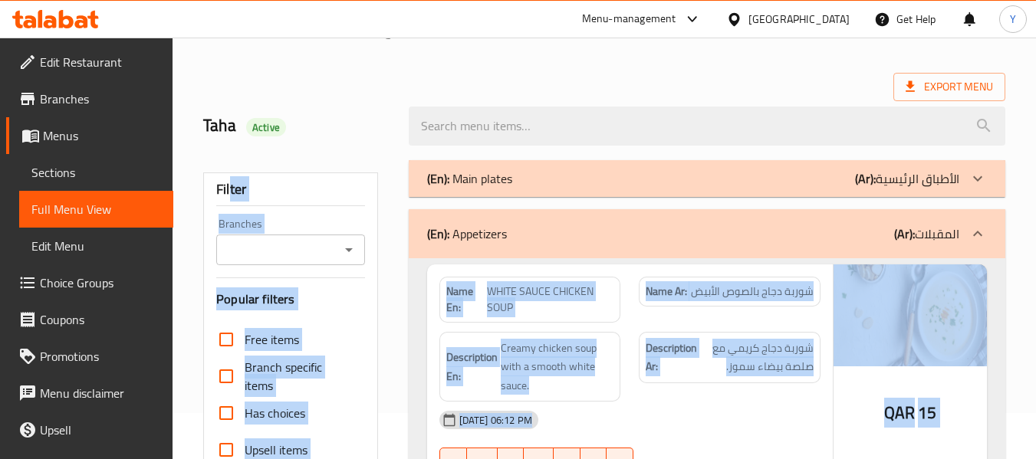
scroll to position [31, 0]
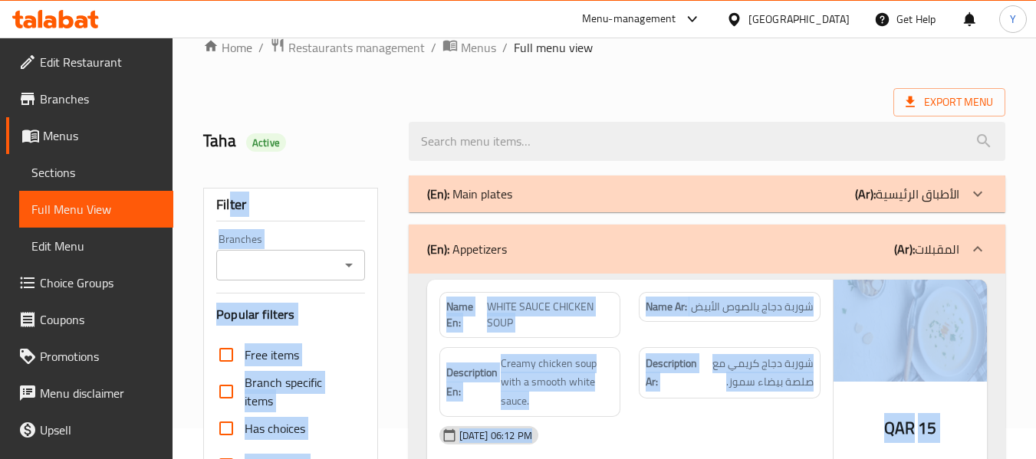
click at [910, 197] on p "(Ar): الأطباق الرئيسية" at bounding box center [907, 194] width 104 height 18
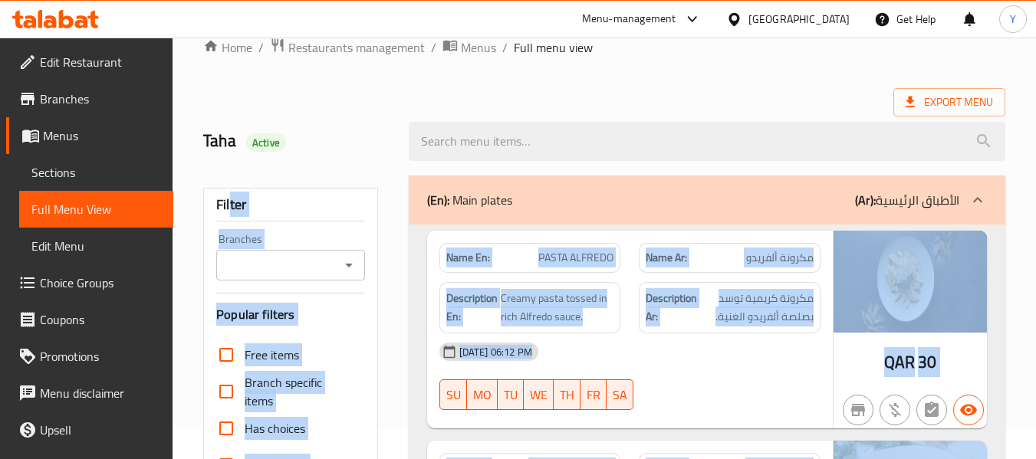
click at [568, 328] on div "Description En: Creamy pasta tossed in rich Alfredo sauce." at bounding box center [530, 307] width 182 height 51
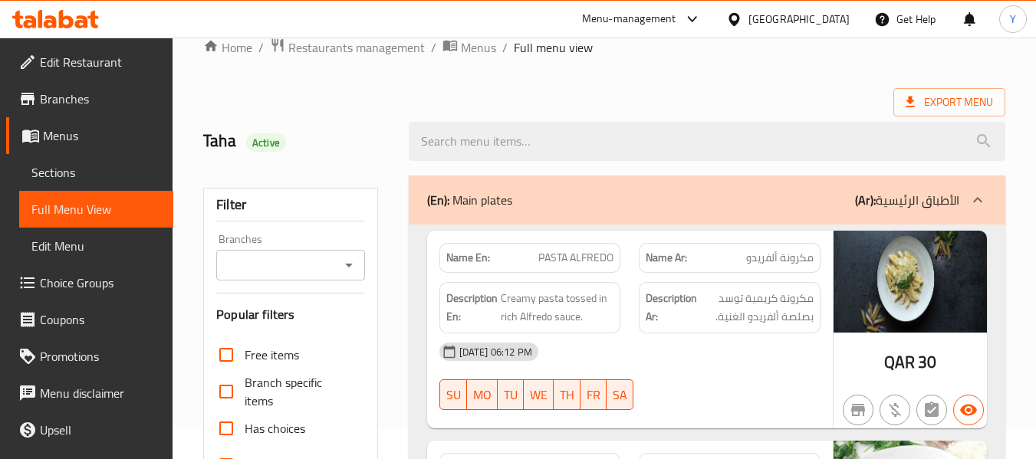
click at [465, 256] on strong "Name En:" at bounding box center [468, 258] width 44 height 16
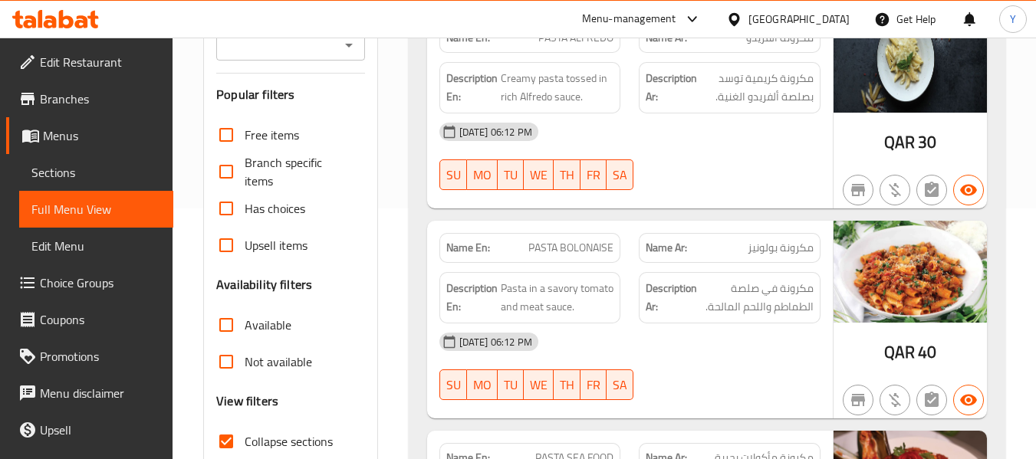
scroll to position [395, 0]
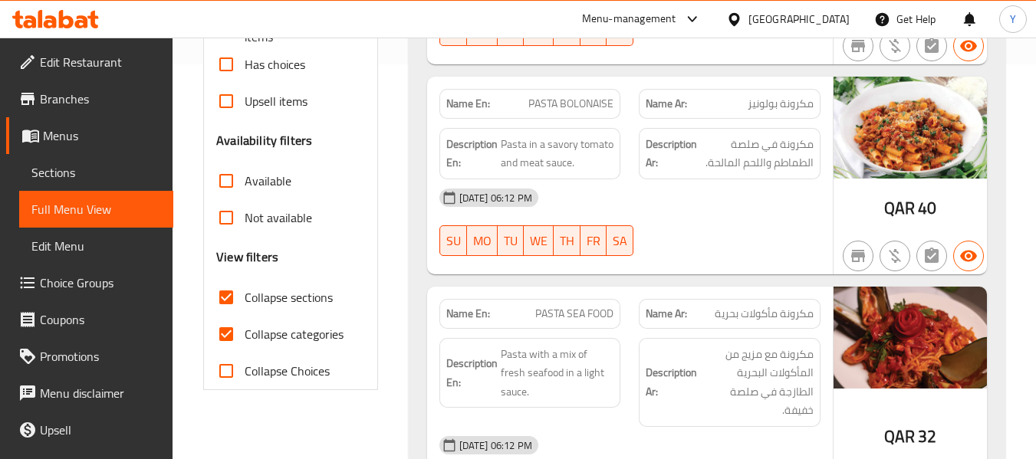
click at [220, 304] on input "Collapse sections" at bounding box center [226, 297] width 37 height 37
checkbox input "true"
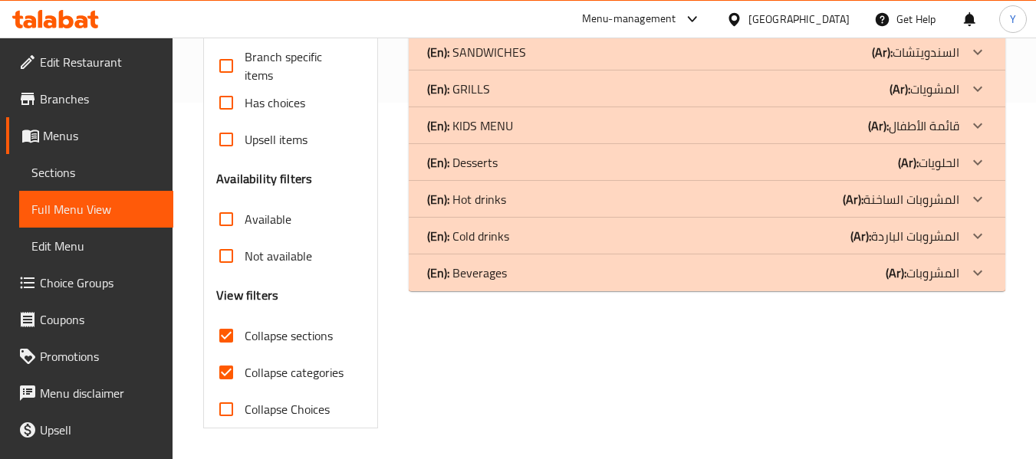
scroll to position [357, 0]
click at [537, 278] on div "(En): Beverages (Ar): المشروبات" at bounding box center [693, 273] width 532 height 18
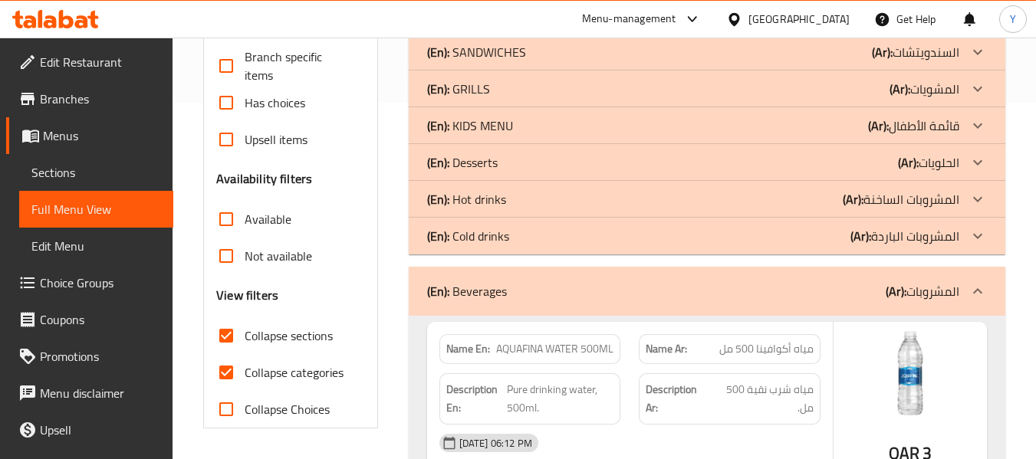
click at [491, 245] on p "(En): Cold drinks" at bounding box center [468, 236] width 82 height 18
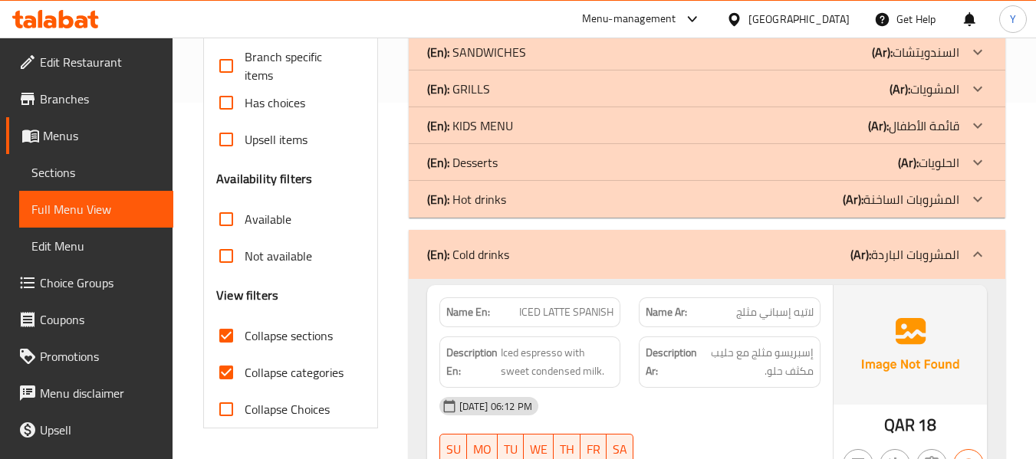
click at [497, 196] on p "(En): Hot drinks" at bounding box center [466, 199] width 79 height 18
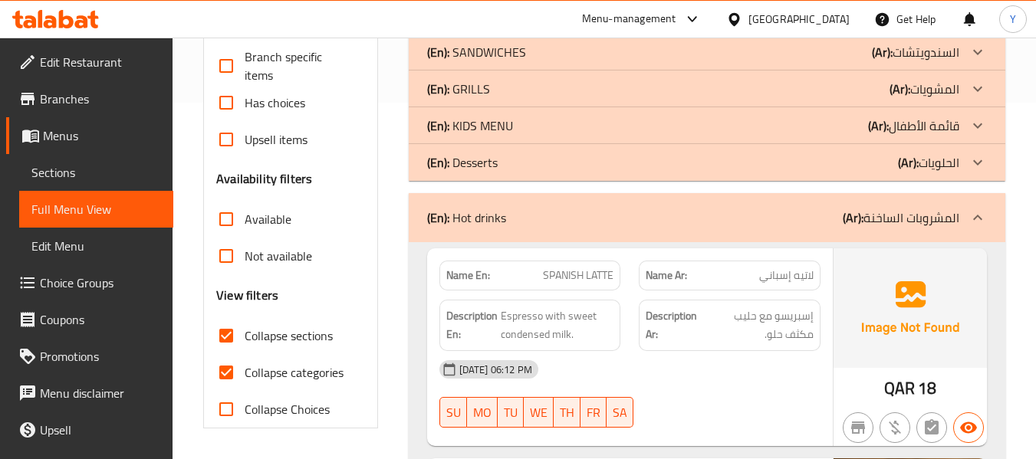
click at [509, 164] on div "(En): Desserts (Ar): الحلويات" at bounding box center [693, 162] width 532 height 18
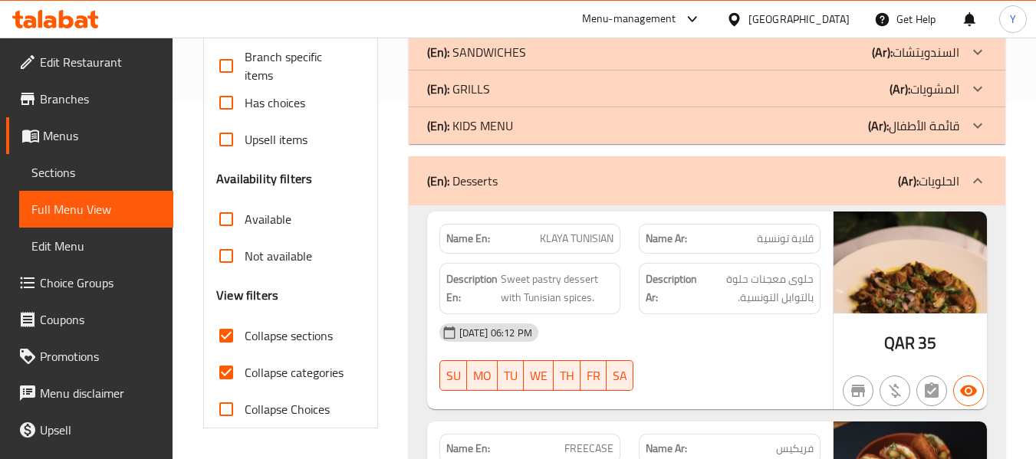
click at [517, 126] on div "(En): KIDS MENU (Ar): قائمة الأطفال" at bounding box center [693, 126] width 532 height 18
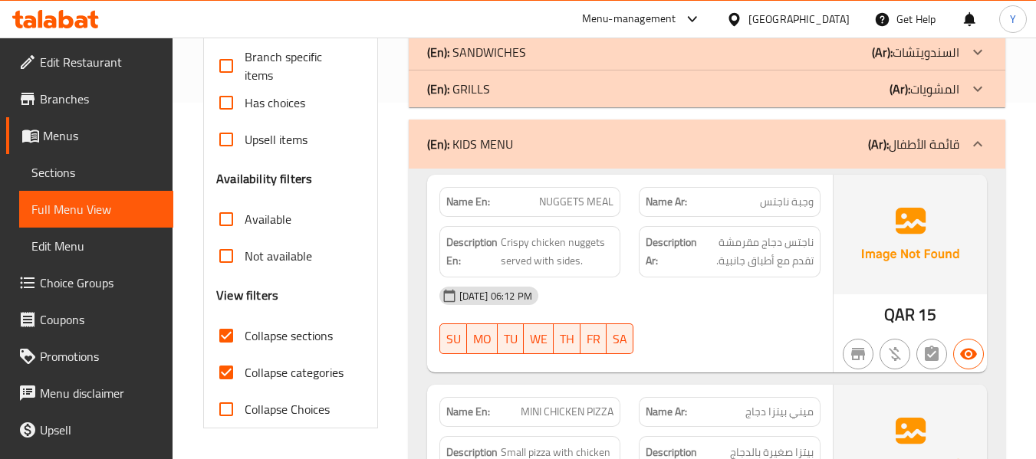
click at [462, 206] on strong "Name En:" at bounding box center [468, 202] width 44 height 16
copy strong "Name En:"
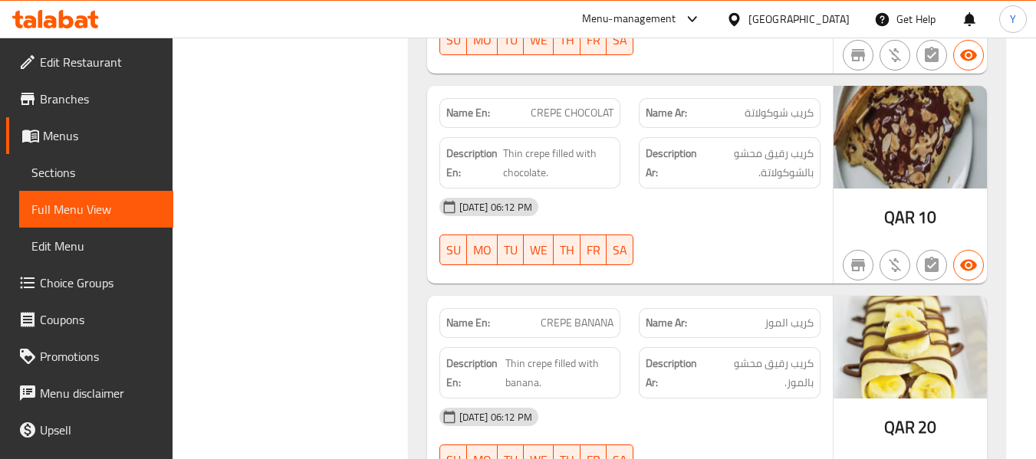
scroll to position [4050, 0]
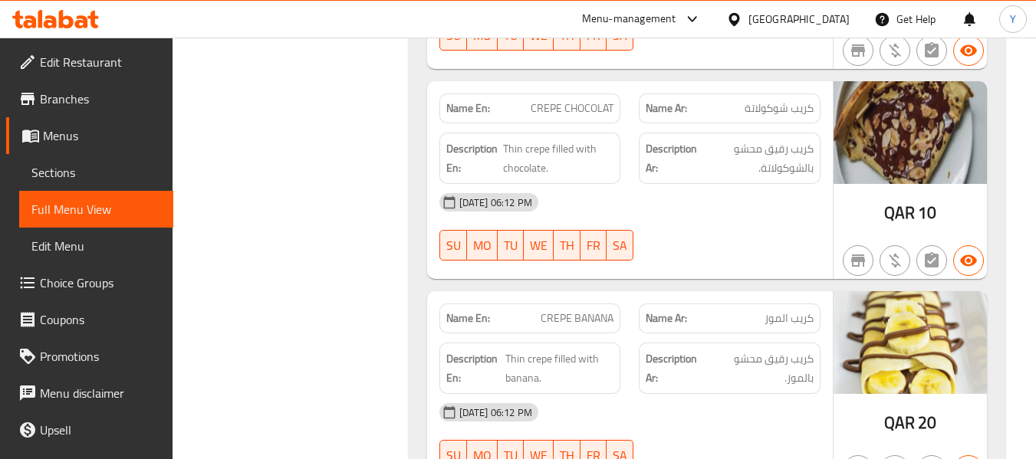
click at [725, 304] on div "Name Ar: كريب الموز" at bounding box center [730, 319] width 182 height 30
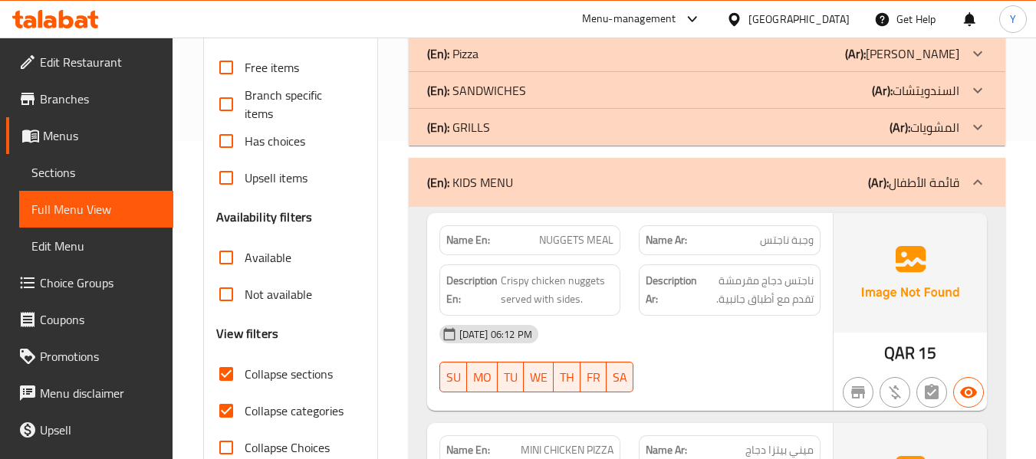
scroll to position [220, 0]
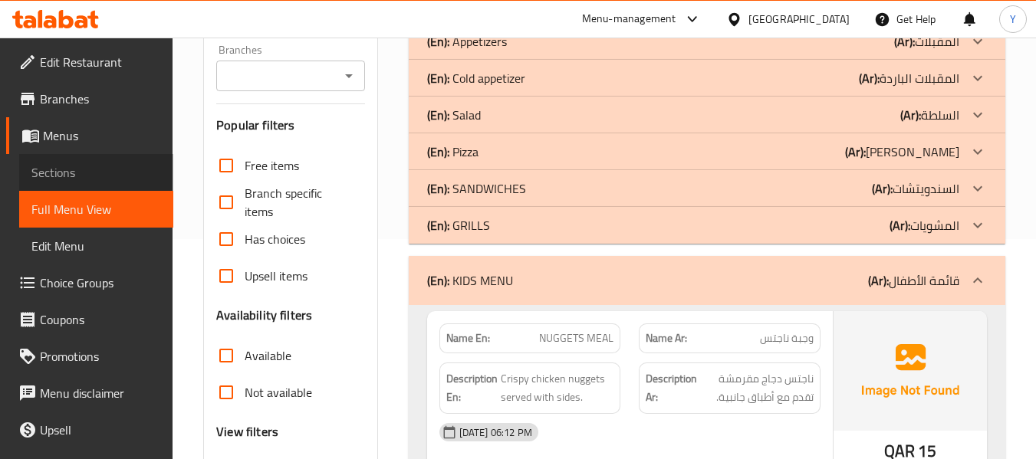
click at [106, 175] on span "Sections" at bounding box center [96, 172] width 130 height 18
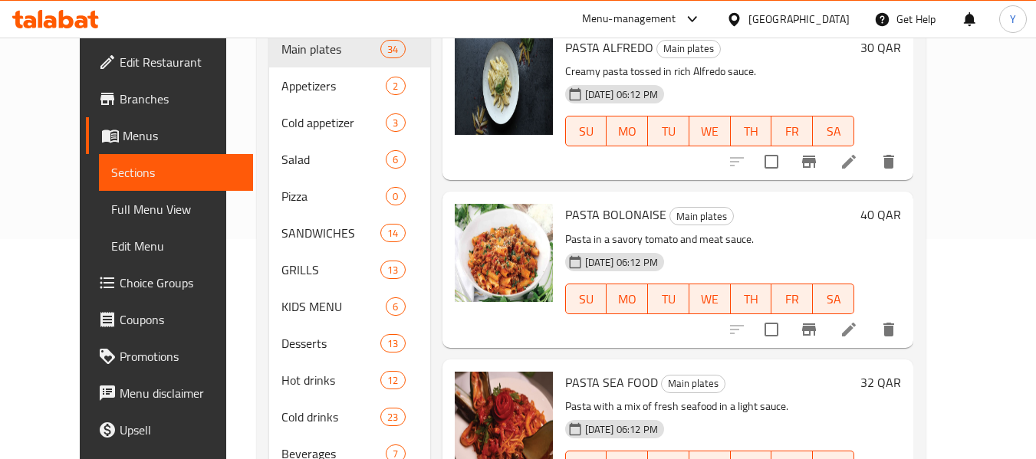
scroll to position [282, 0]
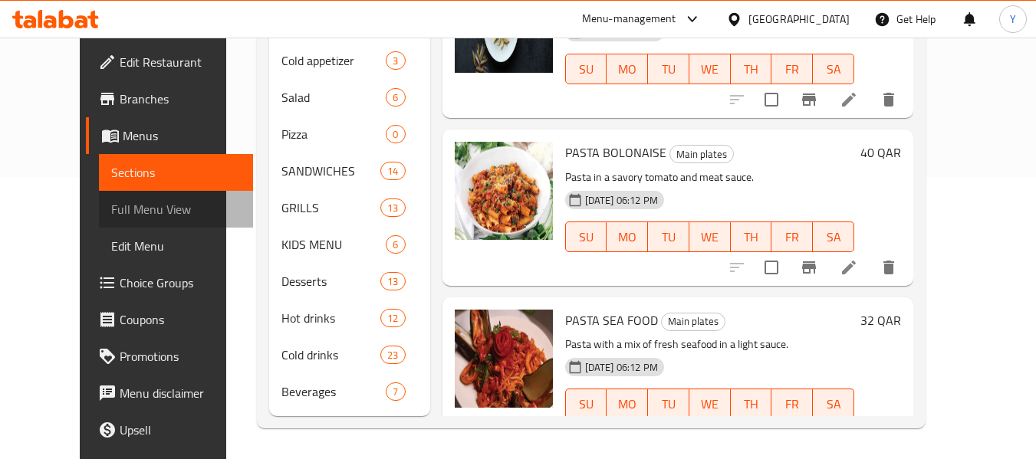
click at [140, 208] on span "Full Menu View" at bounding box center [176, 209] width 130 height 18
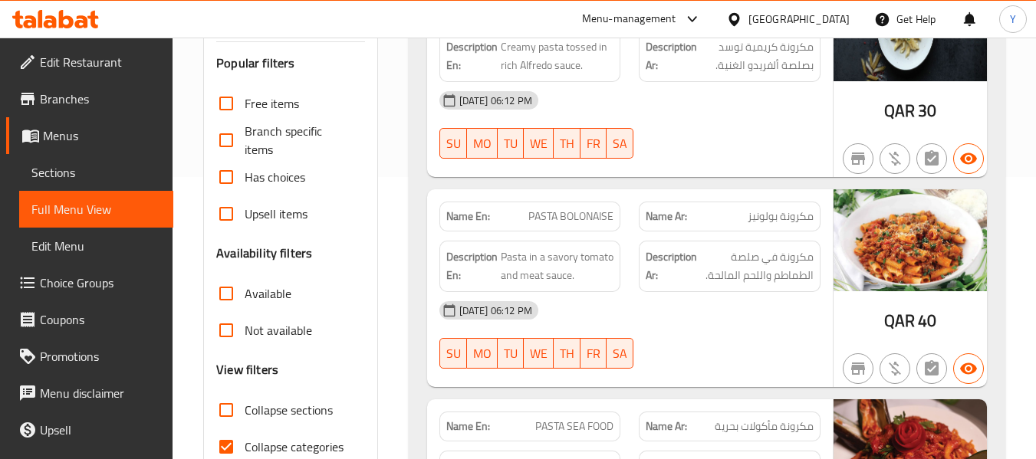
click at [228, 414] on input "Collapse sections" at bounding box center [226, 410] width 37 height 37
checkbox input "true"
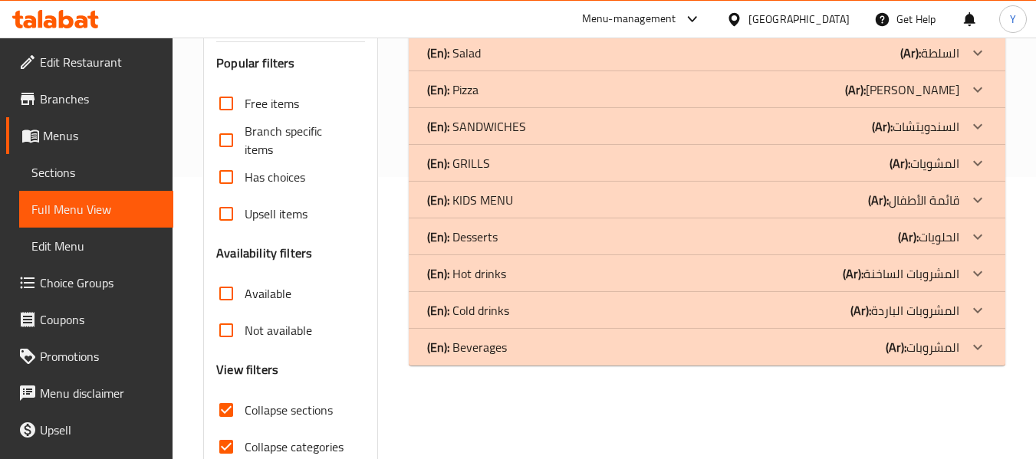
click at [943, 342] on p "(Ar): المشروبات" at bounding box center [923, 347] width 74 height 18
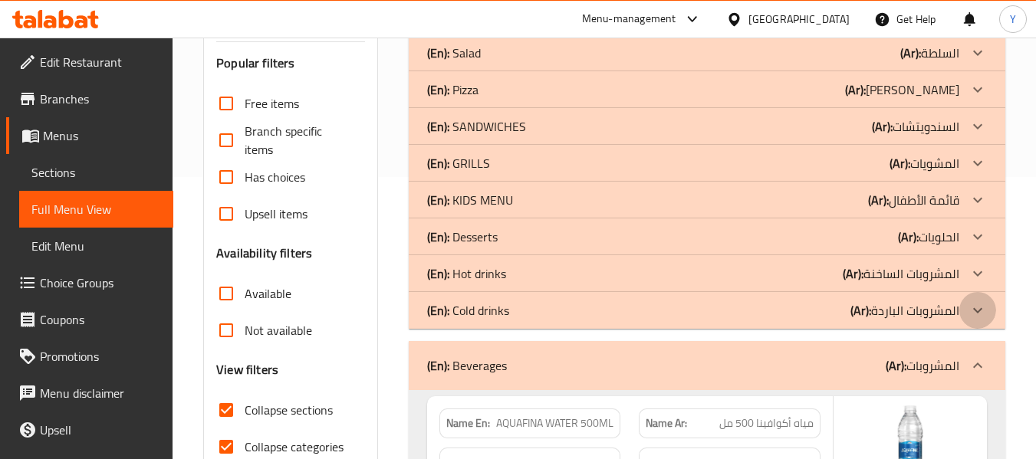
click at [961, 305] on div at bounding box center [977, 310] width 37 height 37
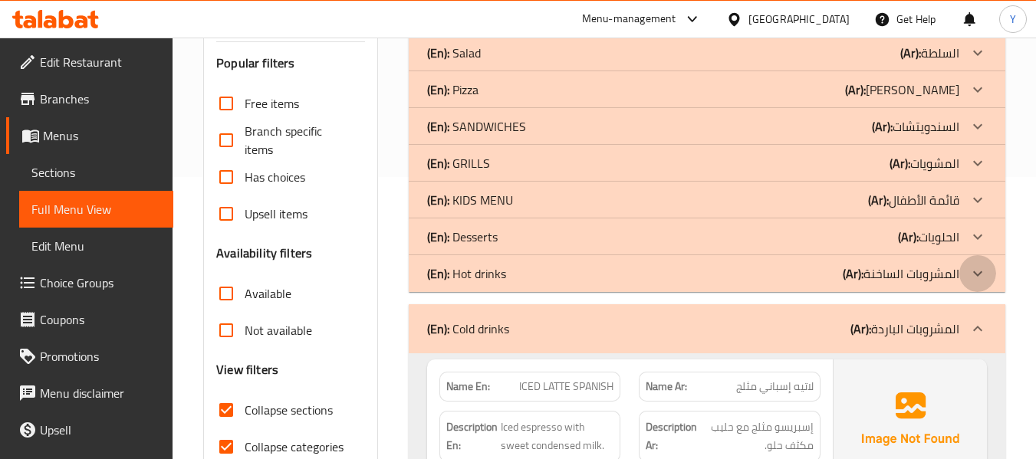
click at [963, 275] on div at bounding box center [977, 273] width 37 height 37
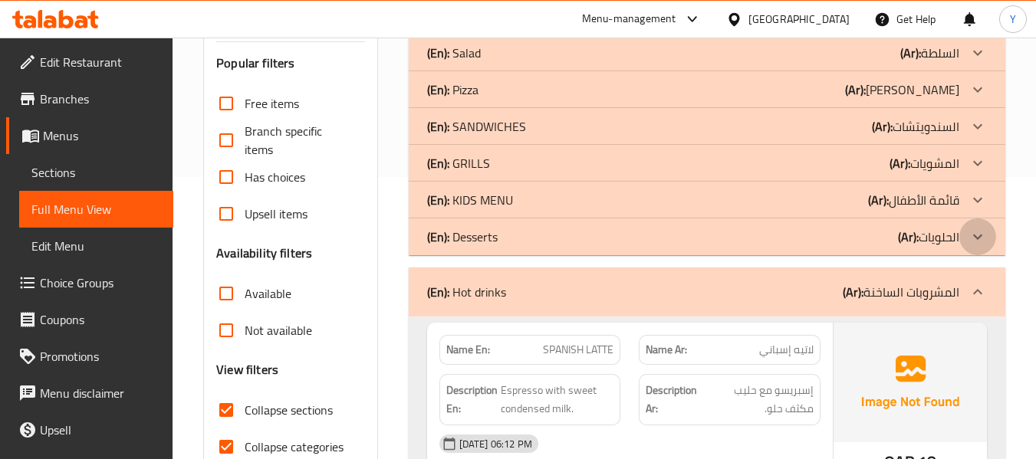
click at [963, 247] on div at bounding box center [977, 237] width 37 height 37
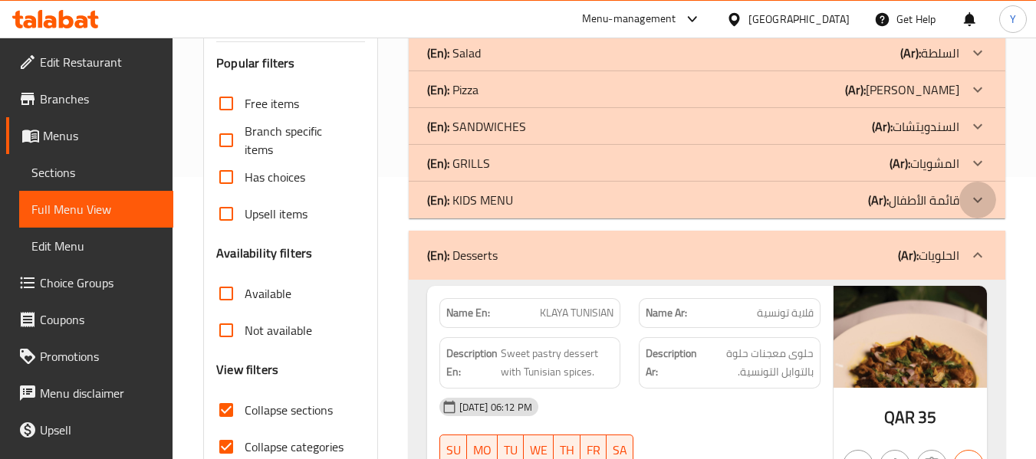
click at [963, 203] on div at bounding box center [977, 200] width 37 height 37
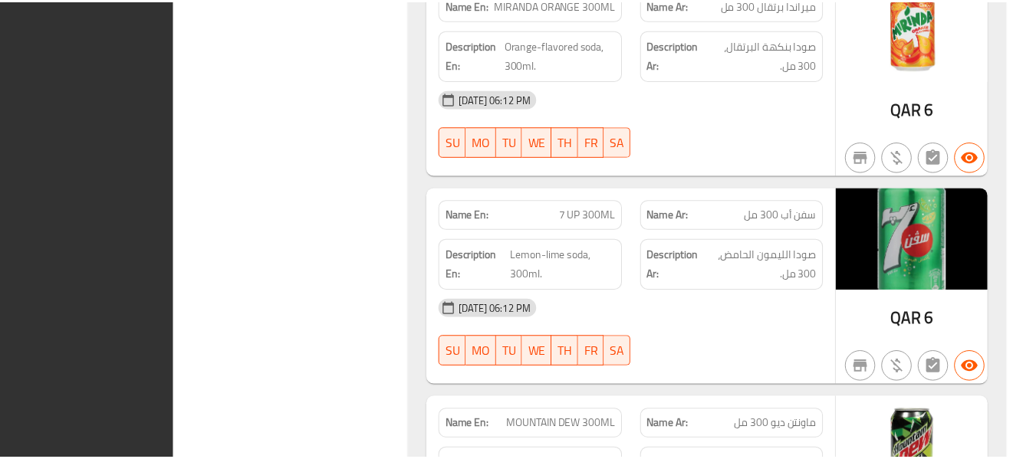
scroll to position [13302, 0]
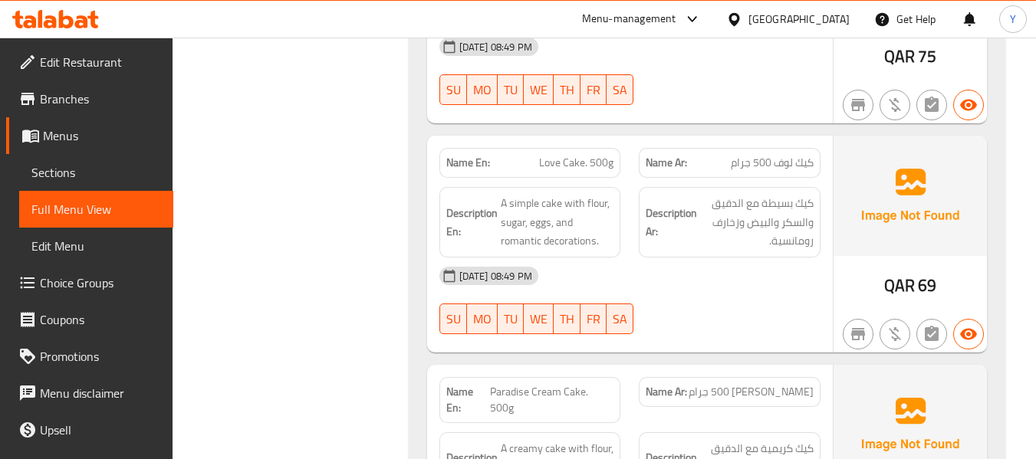
scroll to position [13331, 0]
